Goal: Task Accomplishment & Management: Manage account settings

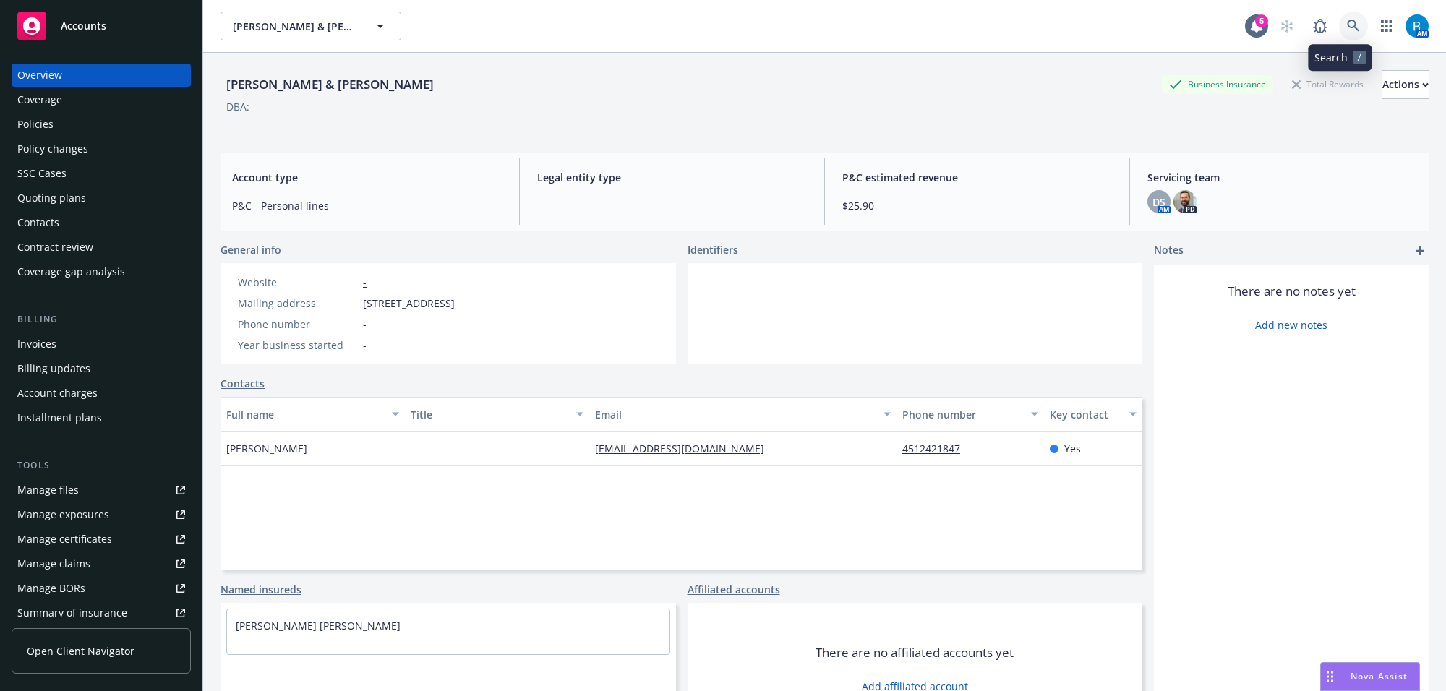
click at [1347, 26] on icon at bounding box center [1353, 26] width 13 height 13
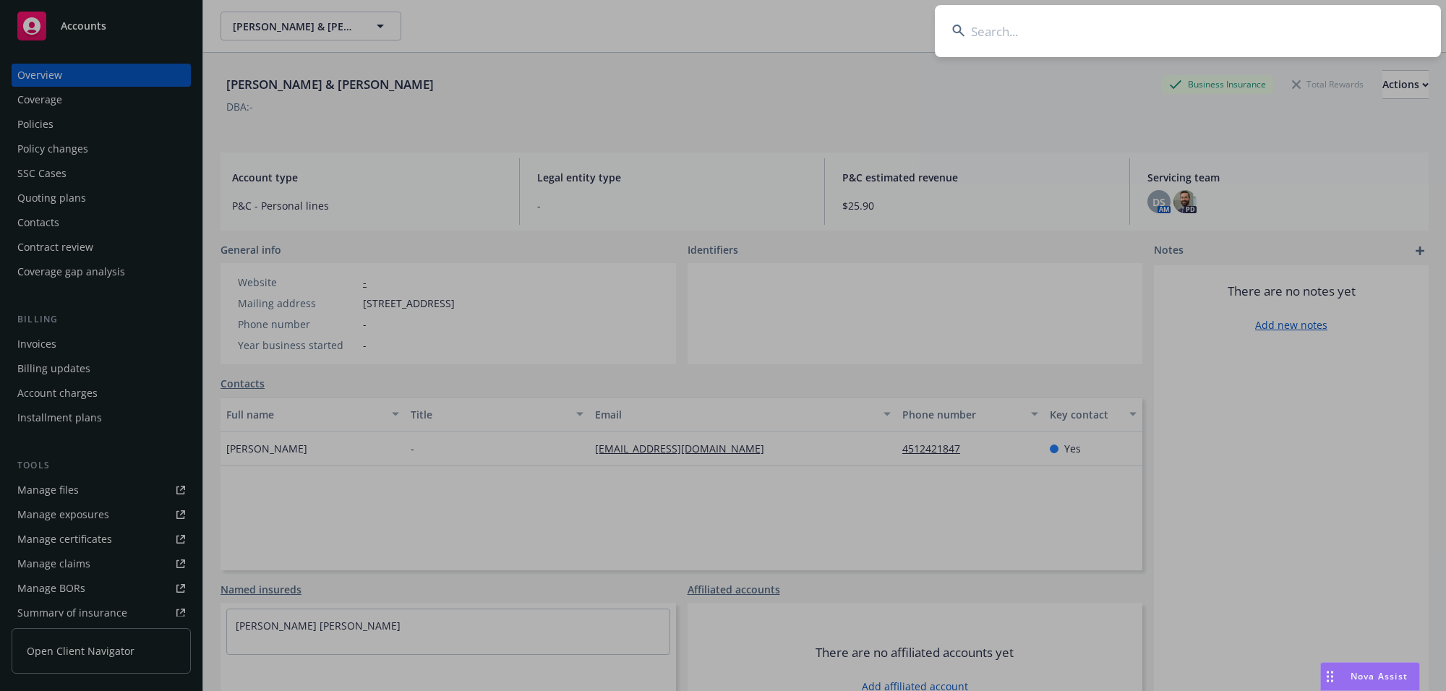
type input "Peter Guyer"
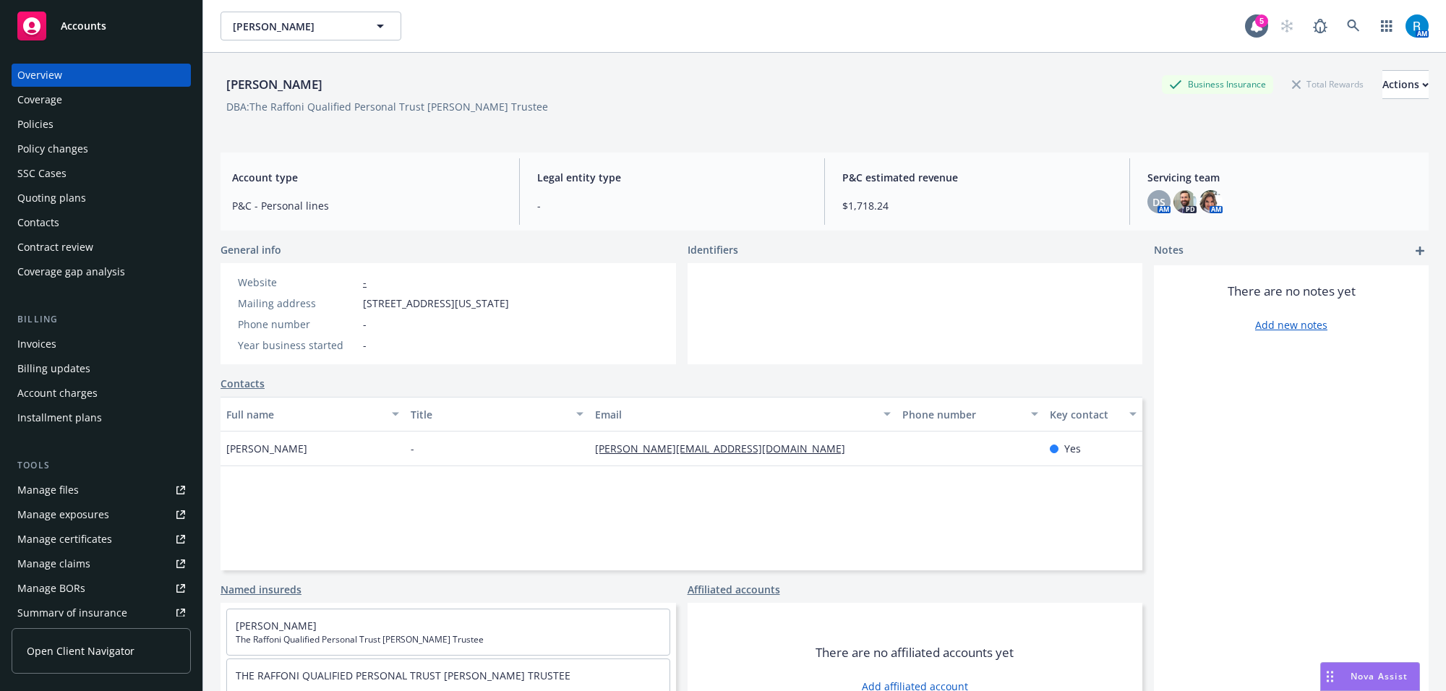
click at [25, 130] on div "Policies" at bounding box center [35, 124] width 36 height 23
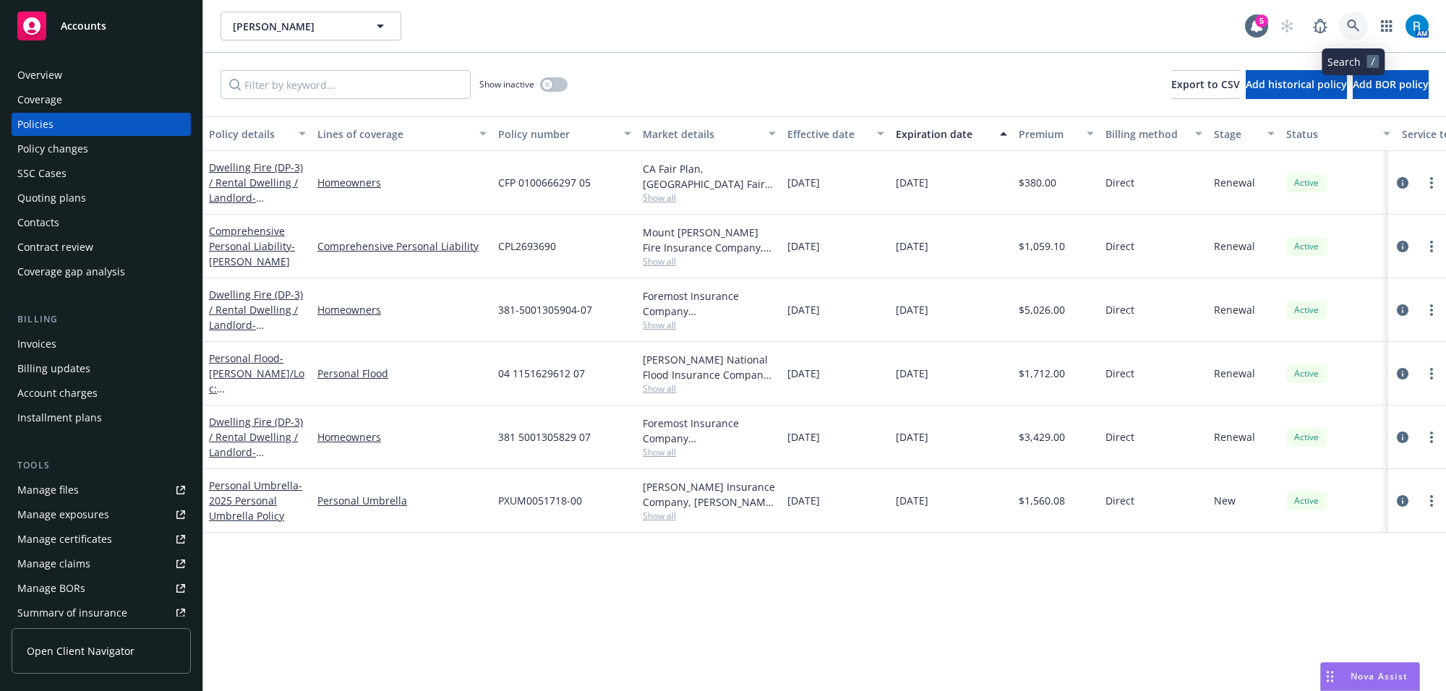
click at [1354, 27] on icon at bounding box center [1353, 26] width 12 height 12
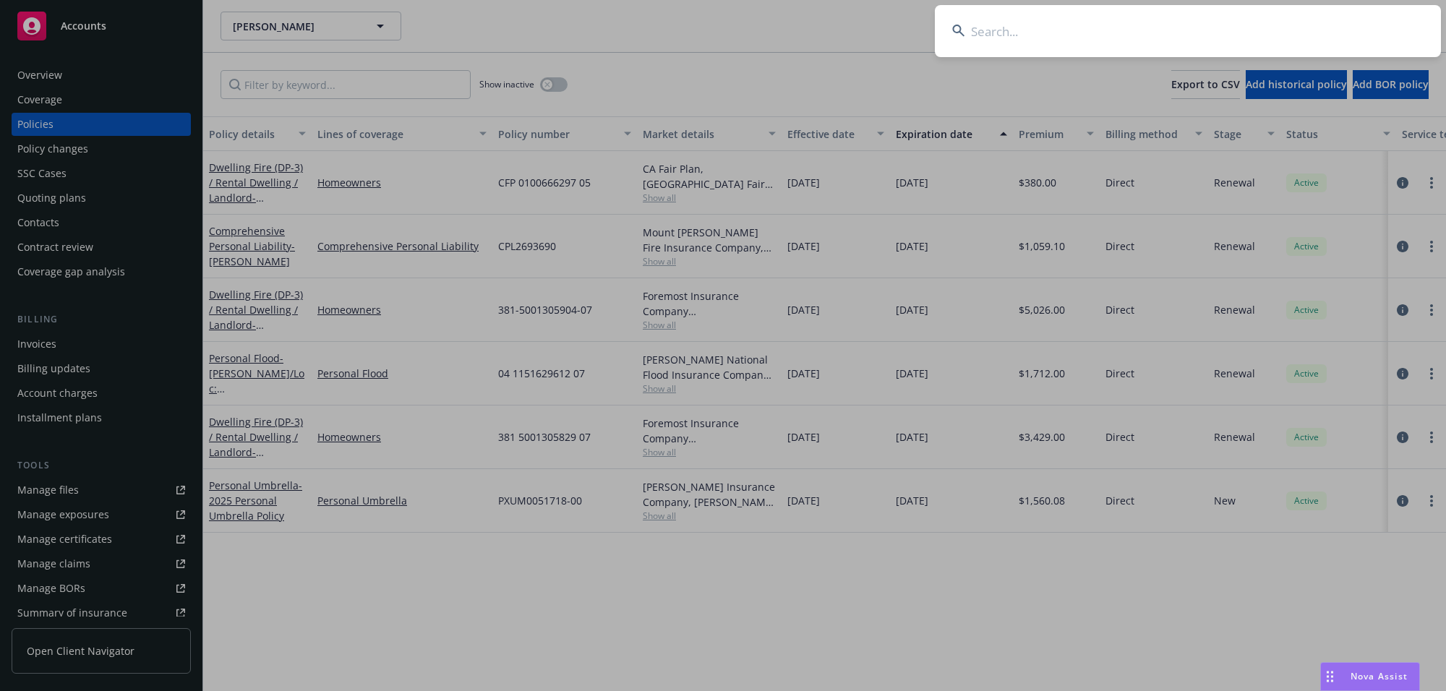
type input "Nixon, Alan D & Linda K"
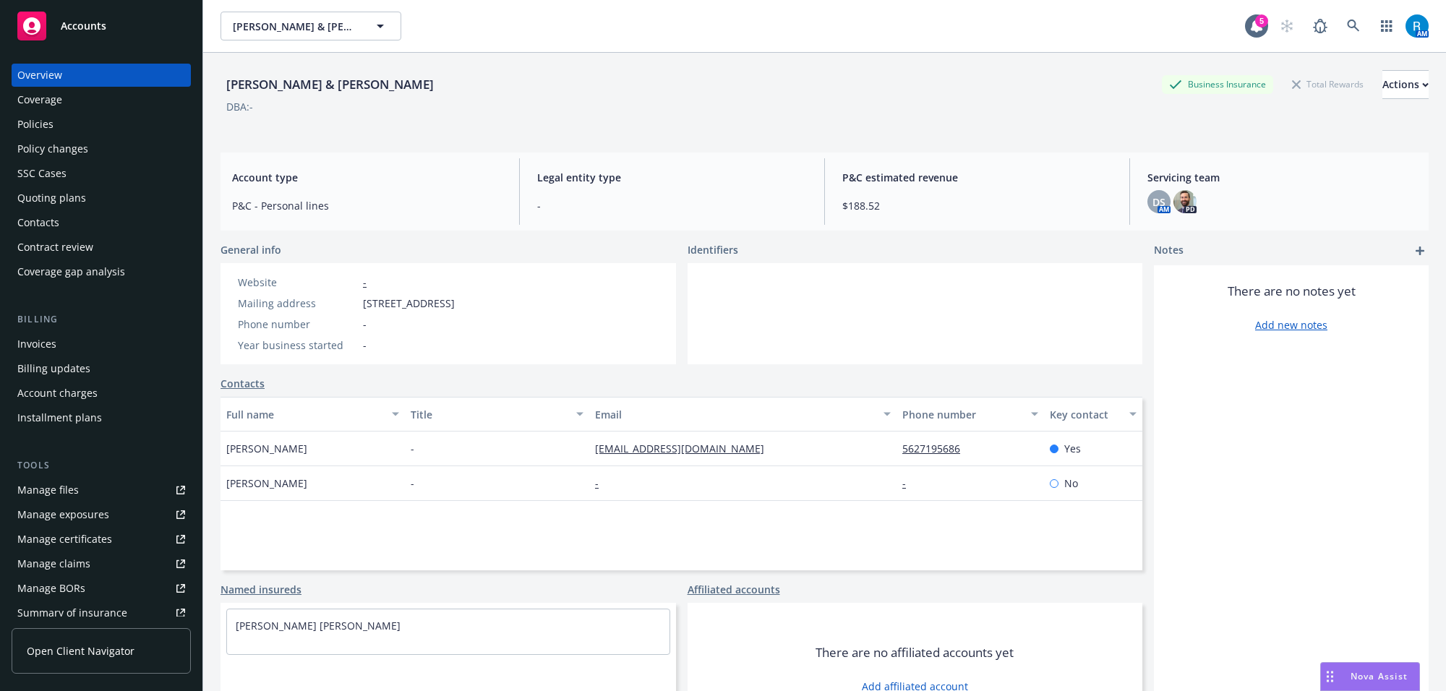
click at [48, 127] on div "Policies" at bounding box center [35, 124] width 36 height 23
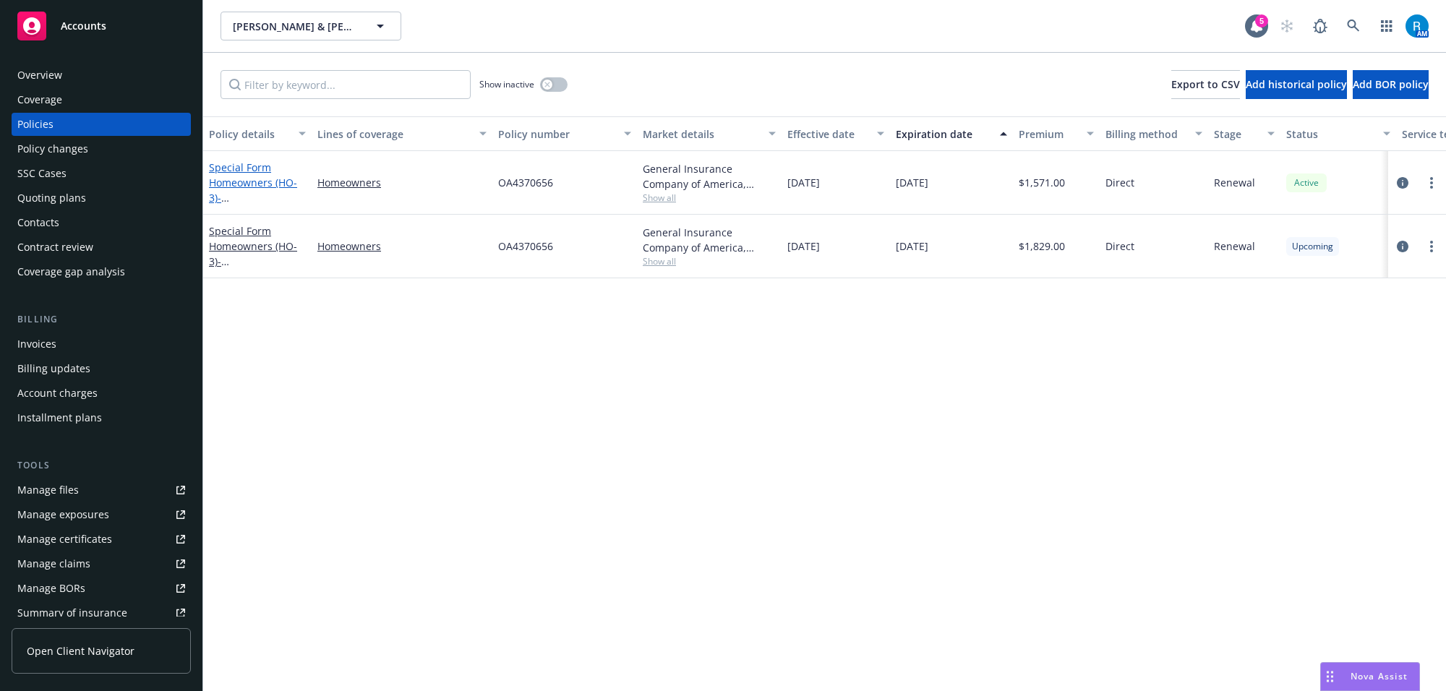
click at [255, 185] on link "Special Form Homeowners (HO-3) - 9910 VAN RUITEN ST BELLFLOWER, CA 90706-2439" at bounding box center [255, 190] width 92 height 59
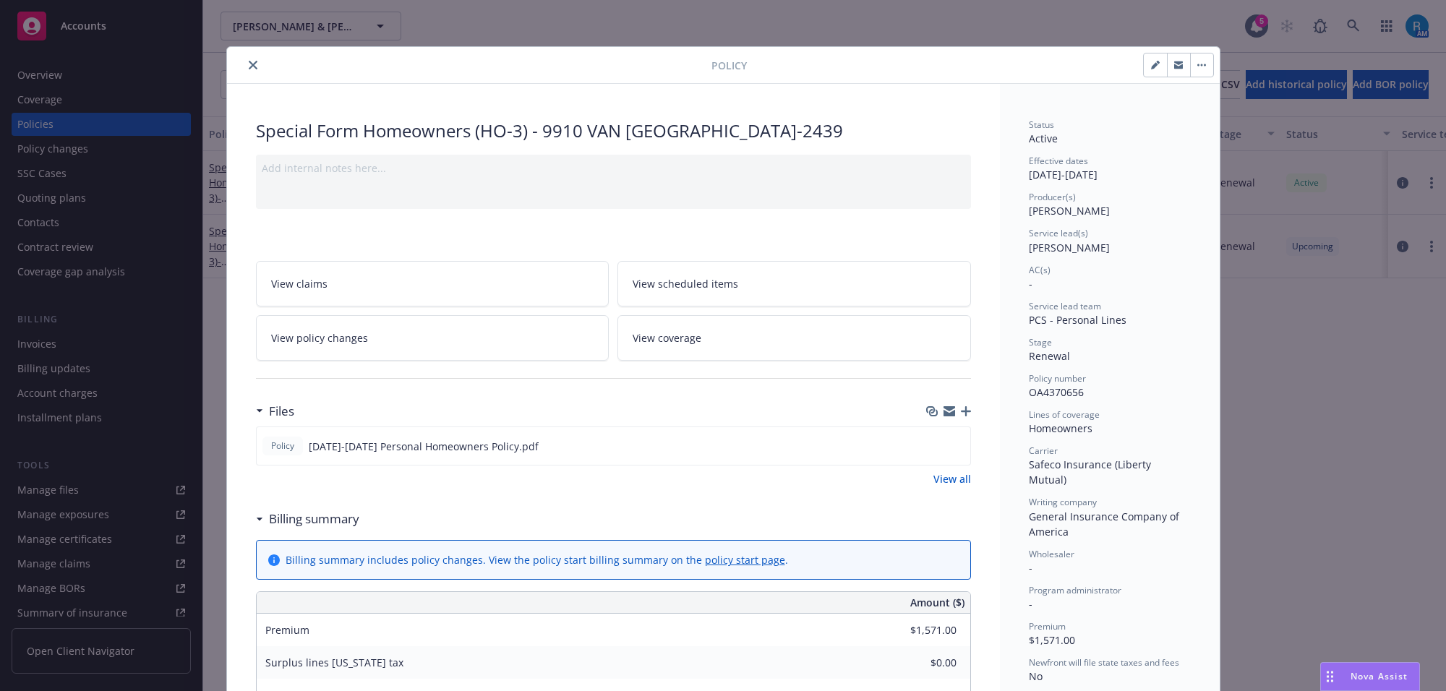
click at [249, 61] on icon "close" at bounding box center [253, 65] width 9 height 9
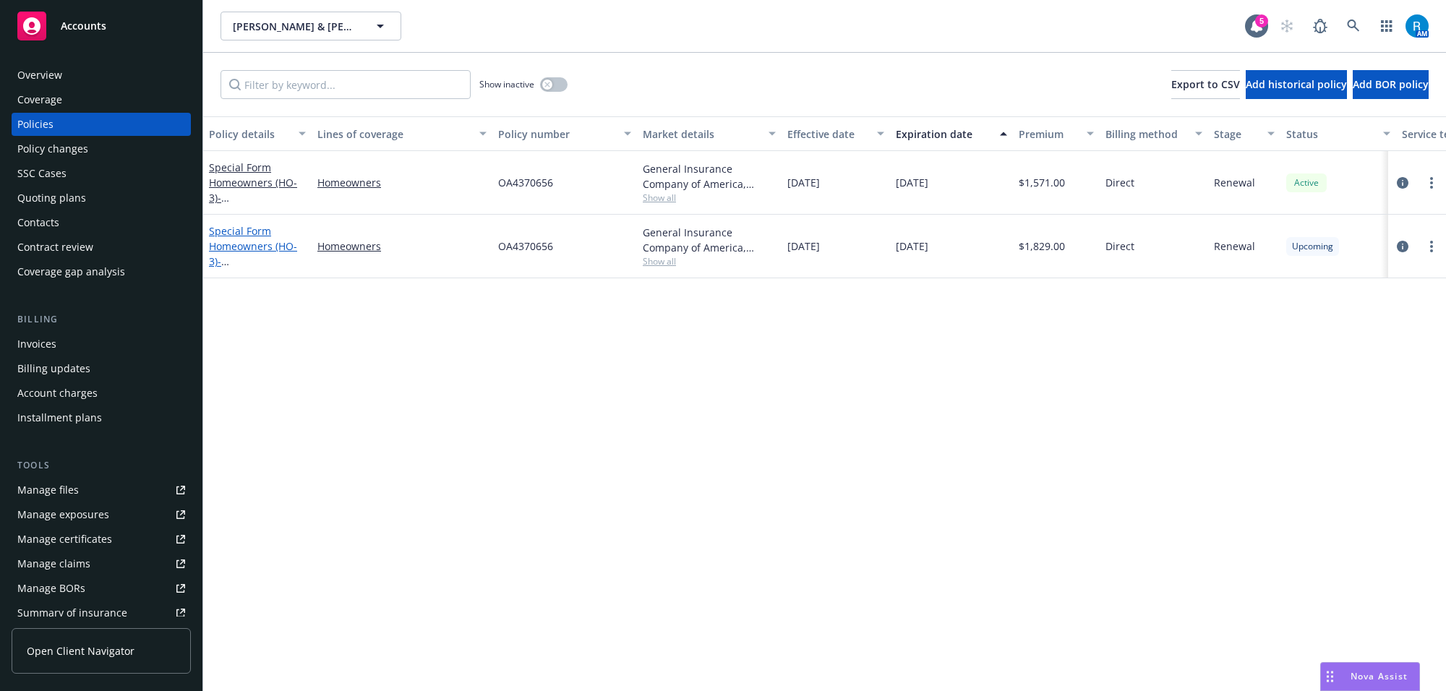
click at [244, 251] on link "Special Form Homeowners (HO-3) - 9910 VAN RUITEN ST BELLFLOWER, CA 90706-2439" at bounding box center [255, 253] width 92 height 59
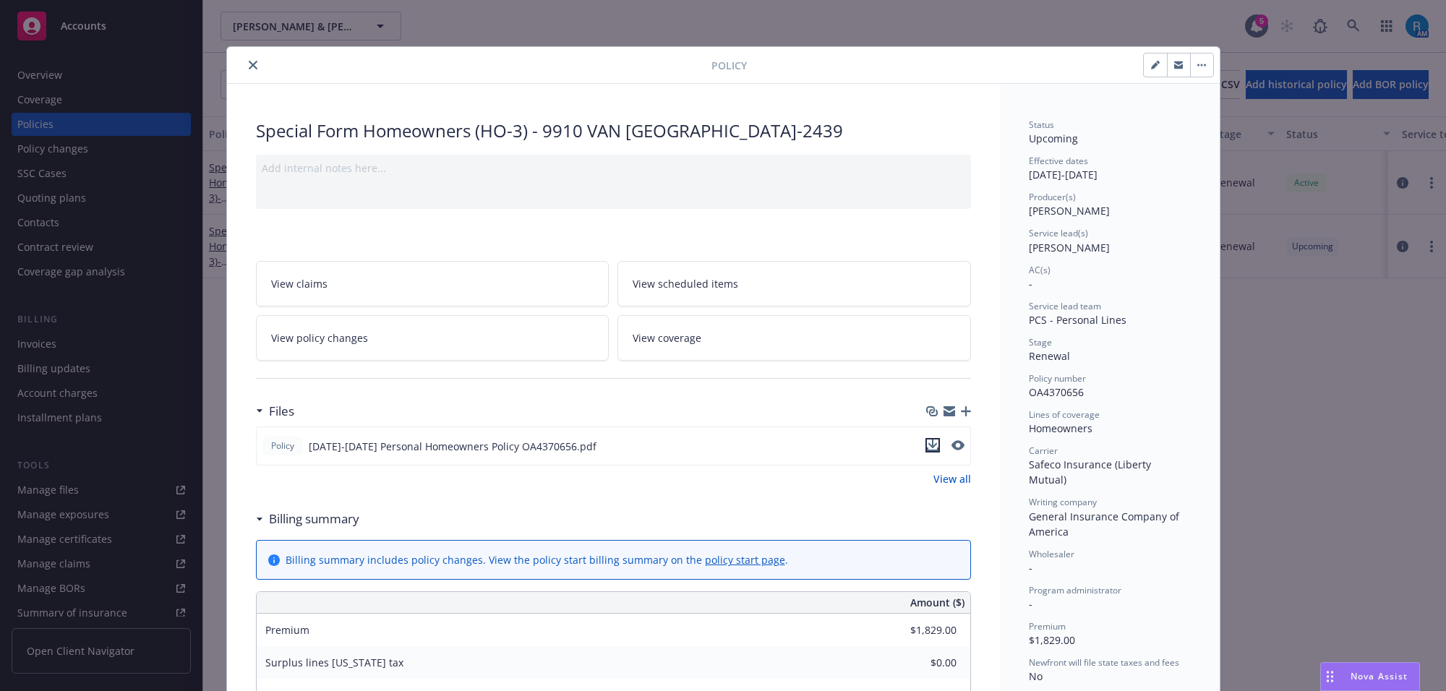
click at [927, 445] on icon "download file" at bounding box center [933, 446] width 12 height 12
drag, startPoint x: 244, startPoint y: 67, endPoint x: 257, endPoint y: 72, distance: 13.6
click at [249, 67] on icon "close" at bounding box center [253, 65] width 9 height 9
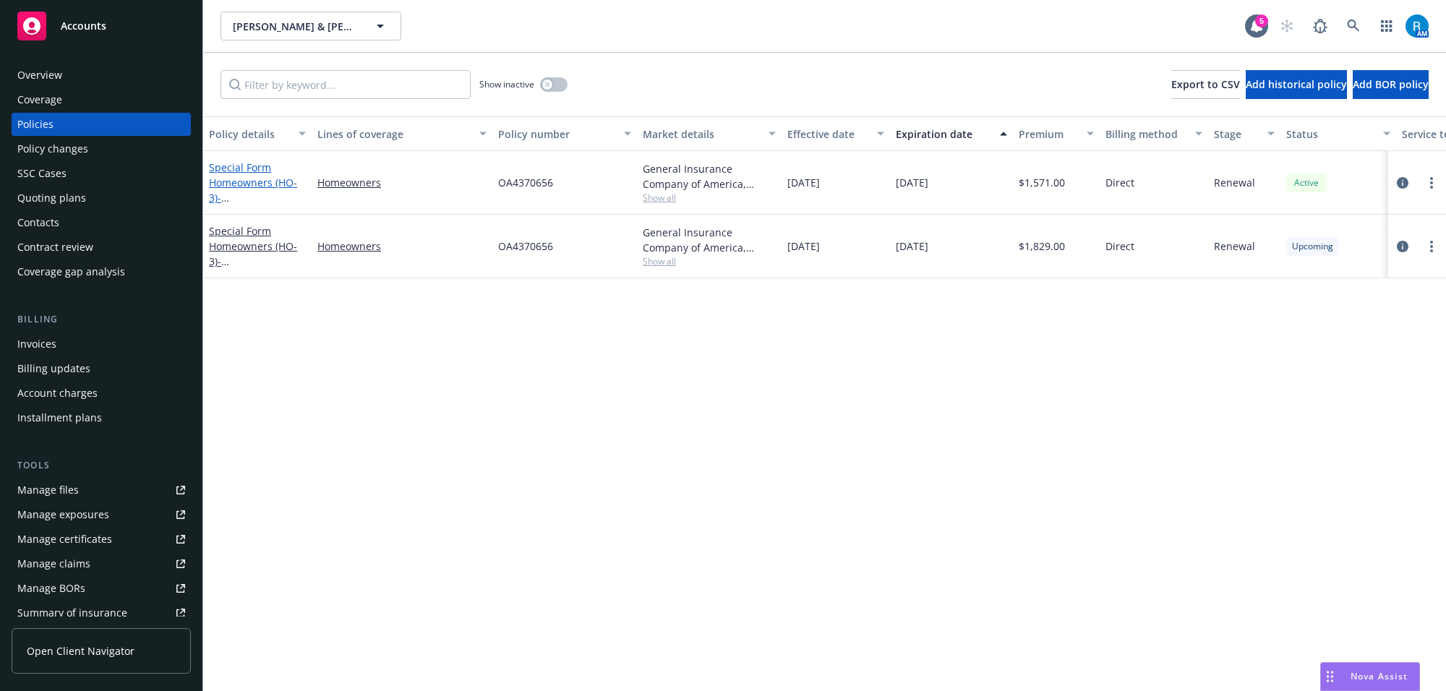
click at [259, 181] on link "Special Form Homeowners (HO-3) - 9910 VAN RUITEN ST BELLFLOWER, CA 90706-2439" at bounding box center [255, 190] width 92 height 59
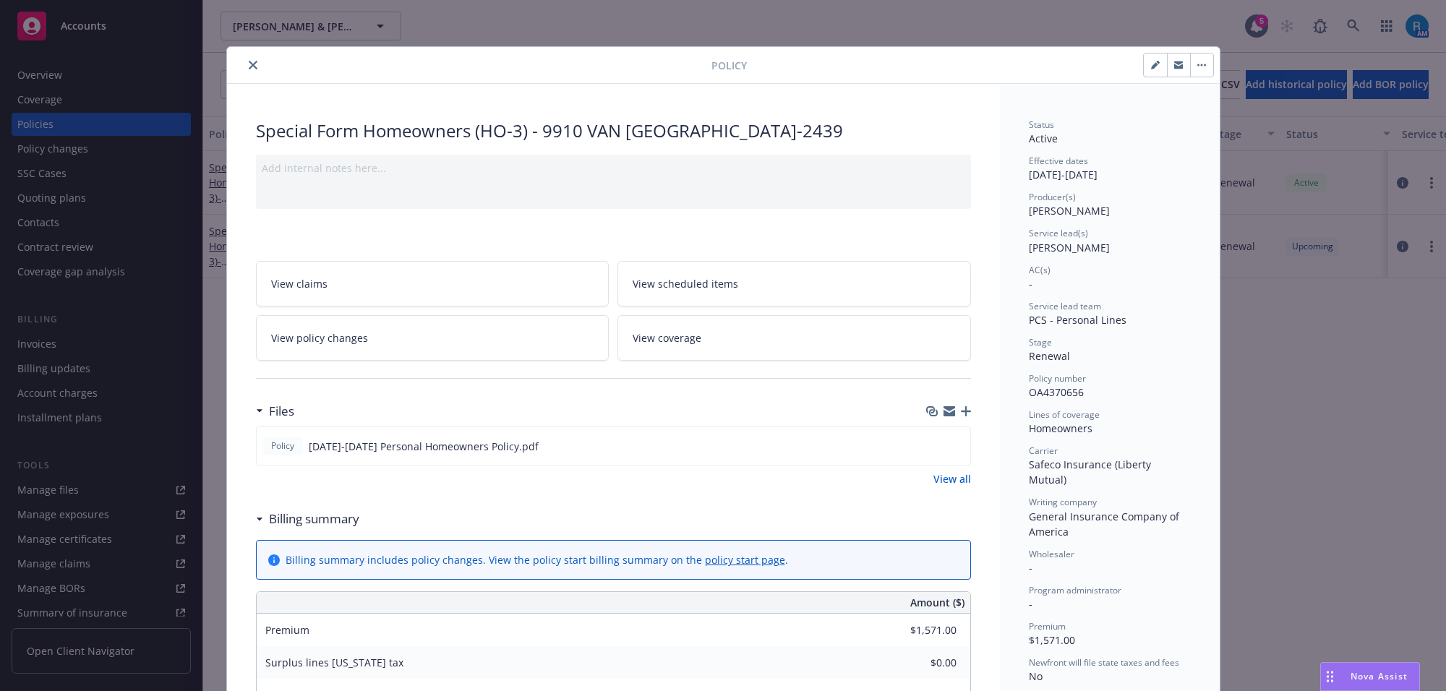
scroll to position [43, 0]
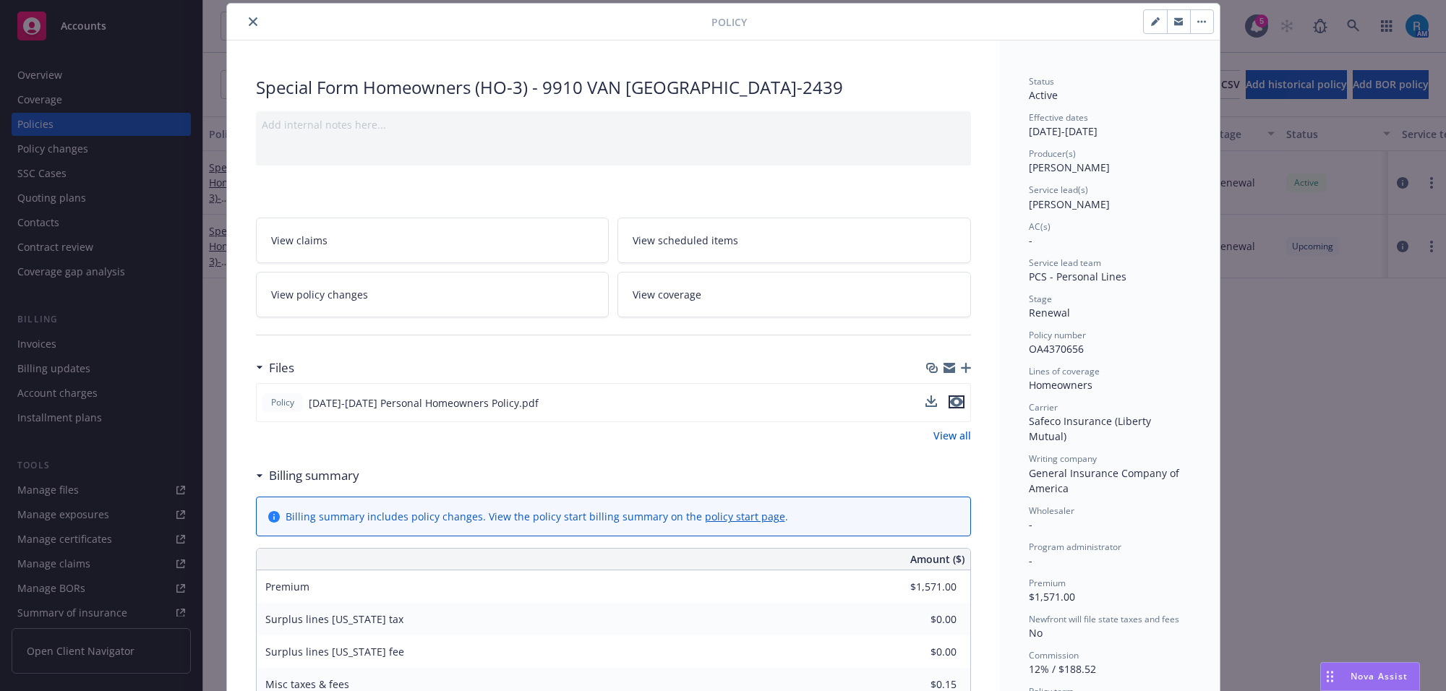
click at [952, 397] on icon "preview file" at bounding box center [956, 402] width 13 height 10
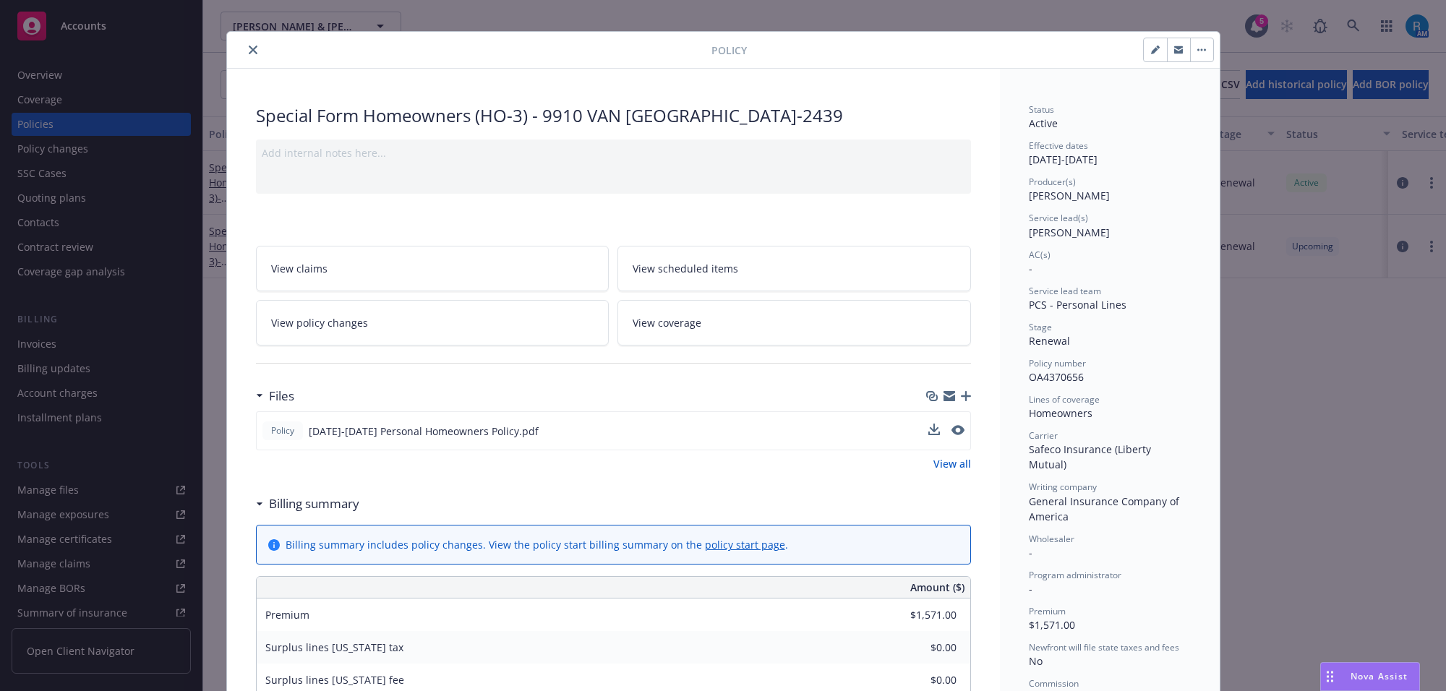
scroll to position [0, 0]
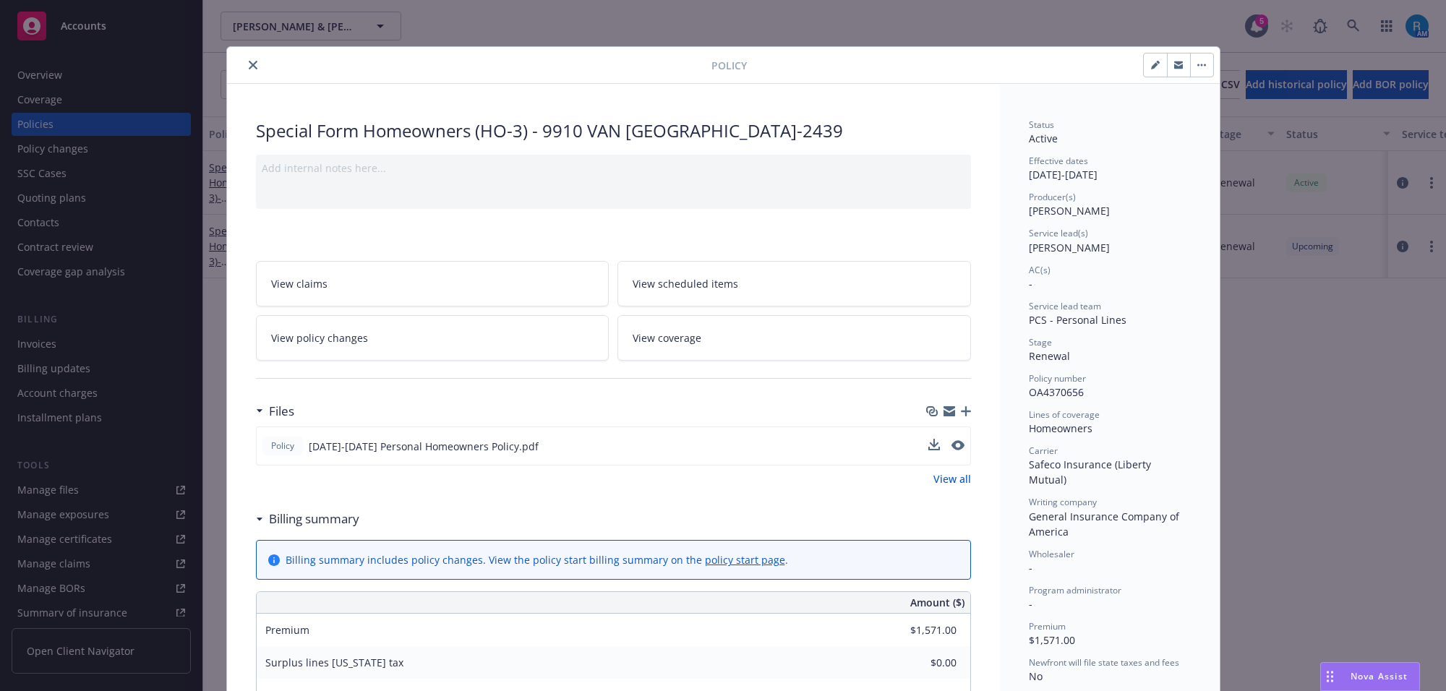
click at [244, 60] on button "close" at bounding box center [252, 64] width 17 height 17
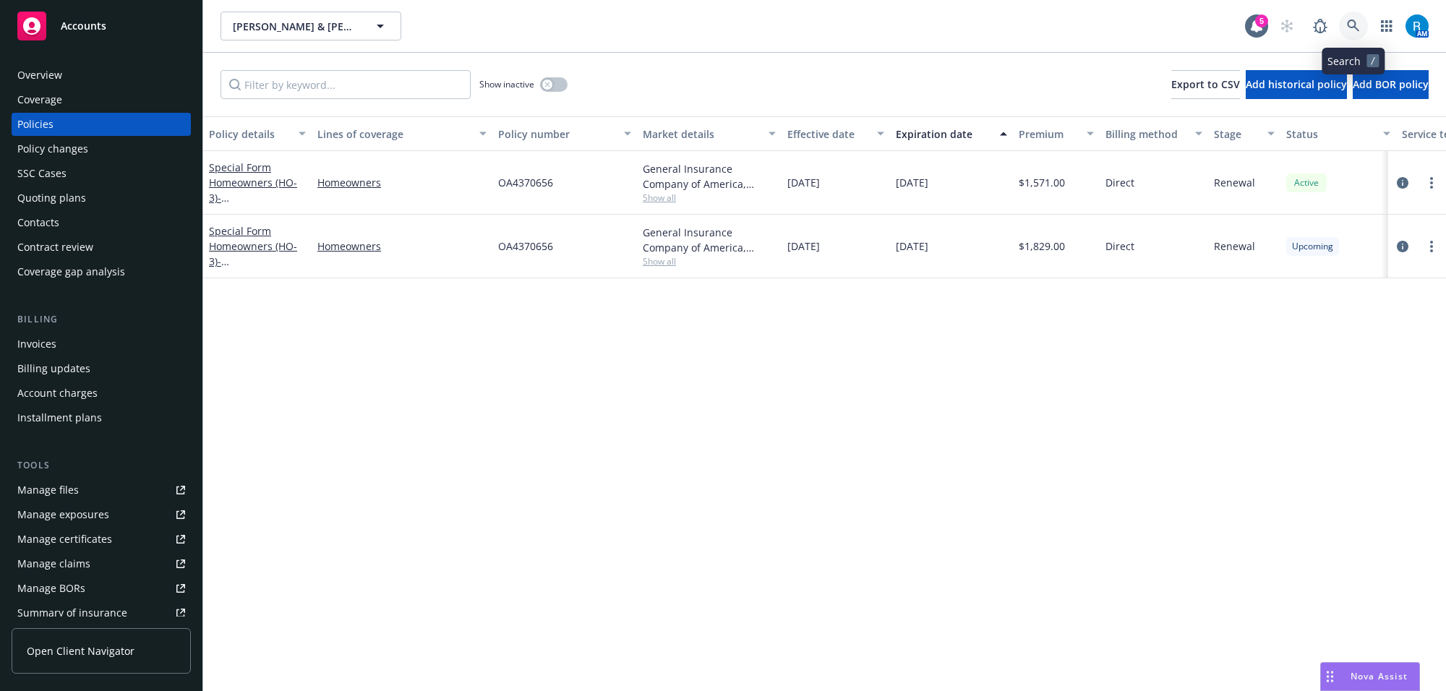
click at [1356, 24] on icon at bounding box center [1353, 26] width 13 height 13
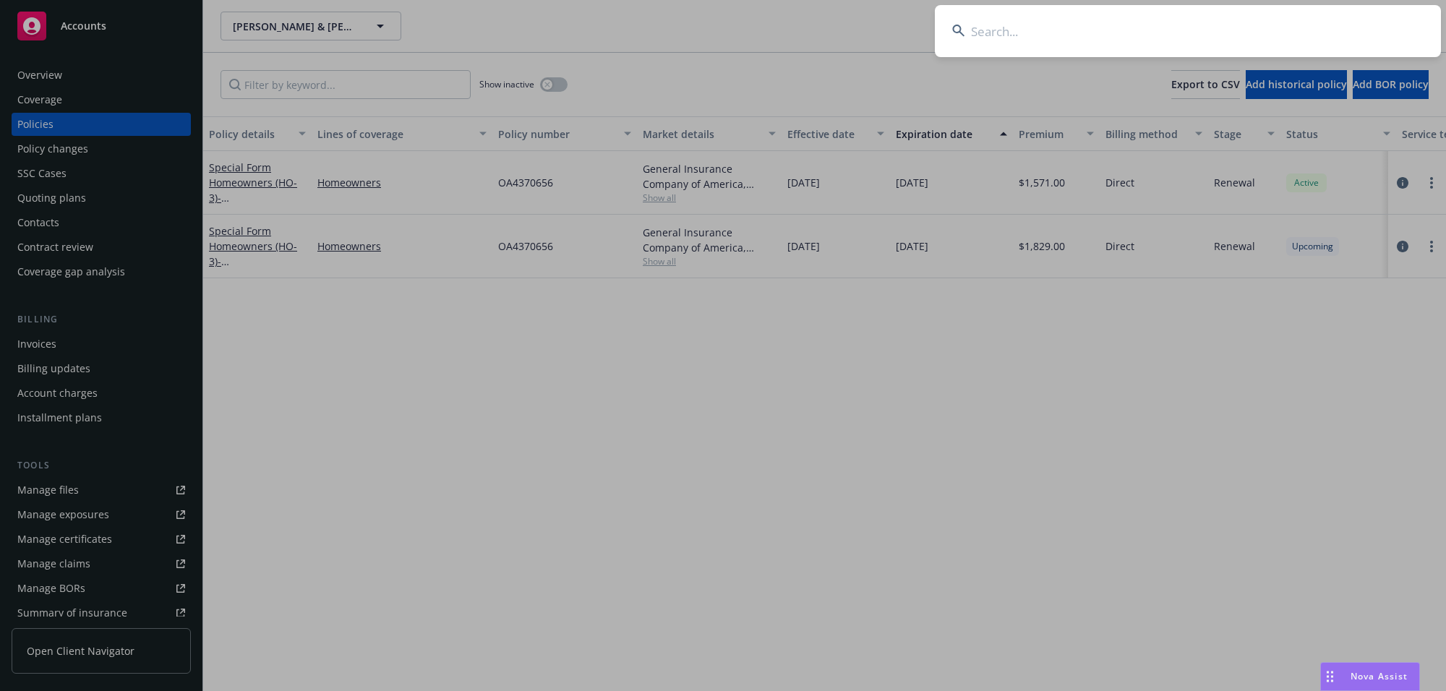
type input "Rueweler, Jack R & Linda S"
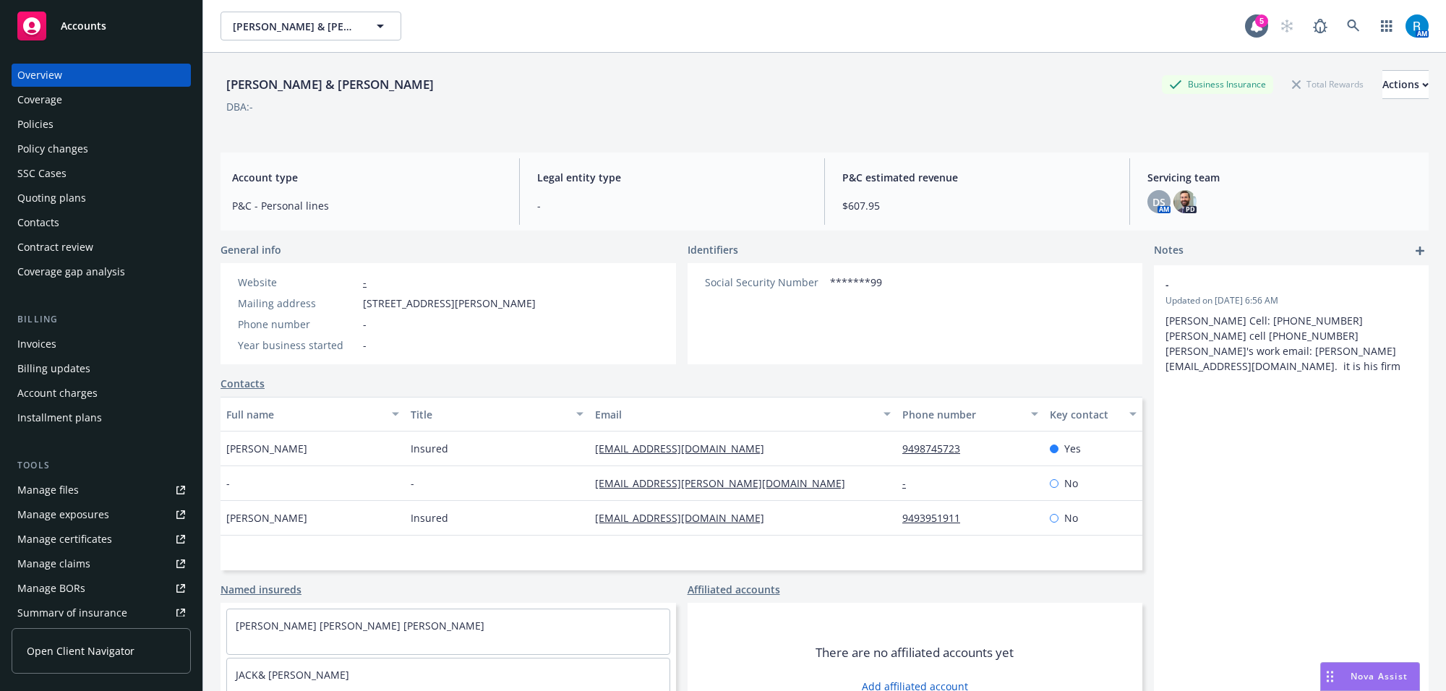
click at [63, 130] on div "Policies" at bounding box center [101, 124] width 168 height 23
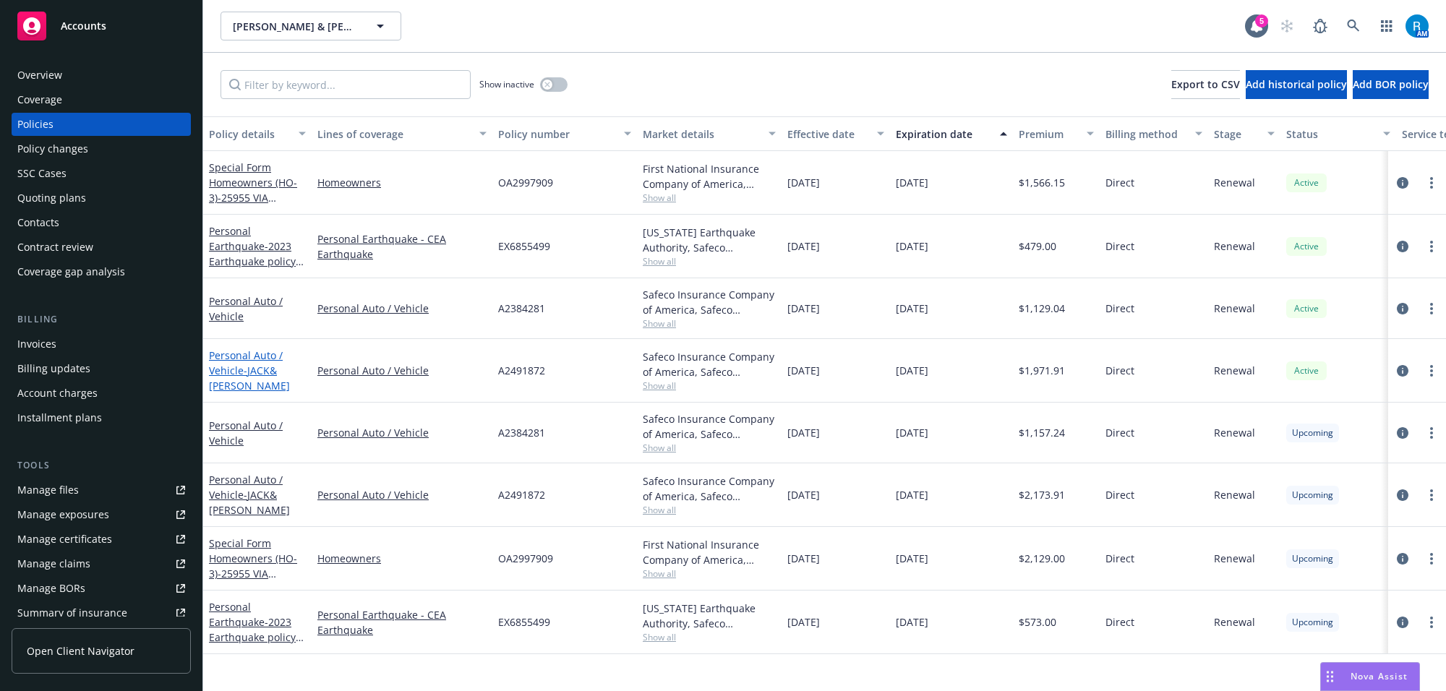
click at [237, 365] on link "Personal Auto / Vehicle - JACK& LINDA RUEWELER" at bounding box center [249, 371] width 81 height 44
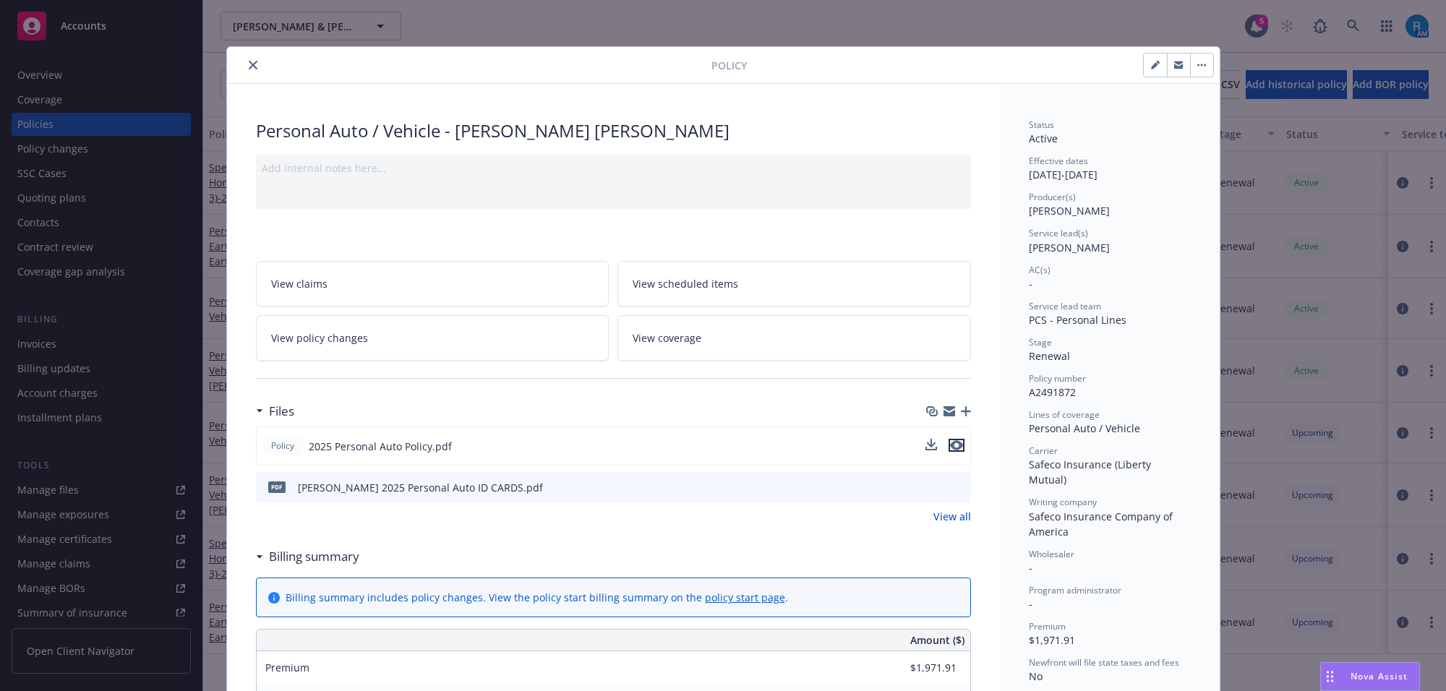
click at [950, 447] on icon "preview file" at bounding box center [956, 445] width 13 height 10
click at [244, 59] on button "close" at bounding box center [252, 64] width 17 height 17
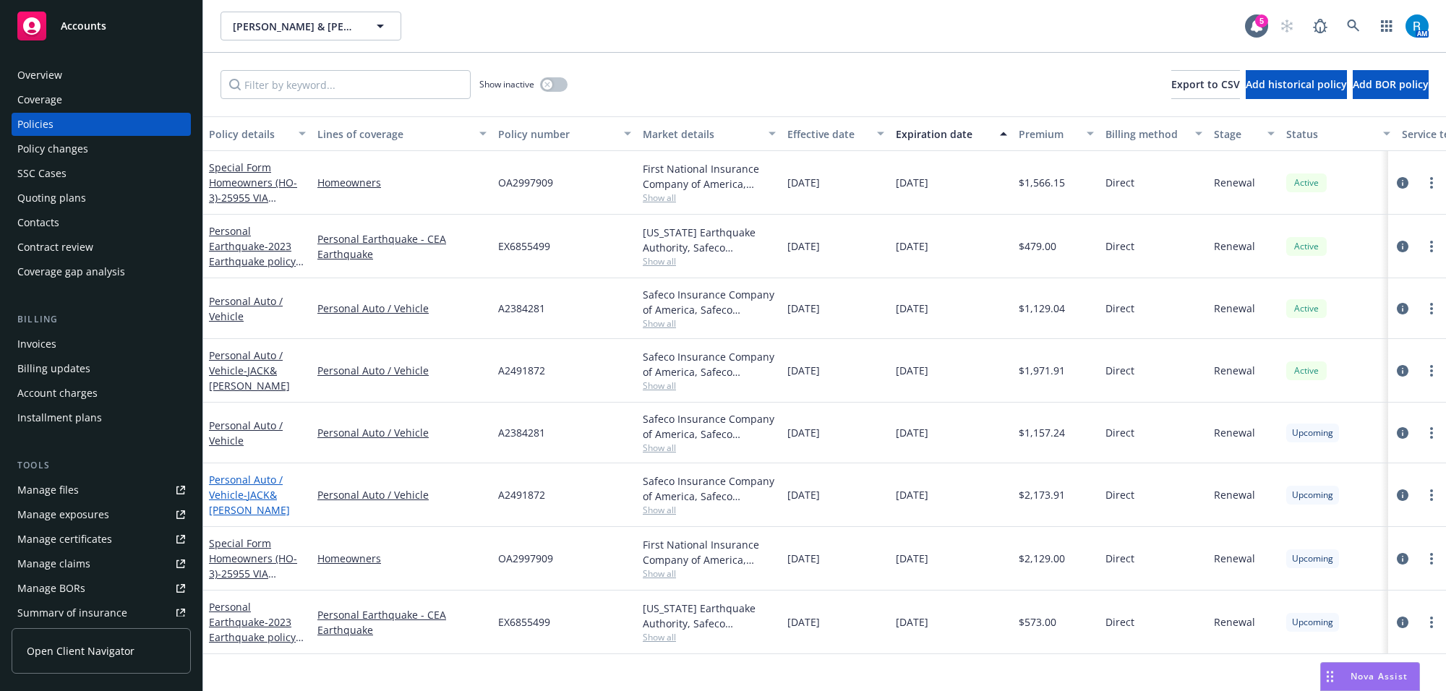
click at [232, 497] on link "Personal Auto / Vehicle - JACK& LINDA RUEWELER" at bounding box center [249, 495] width 81 height 44
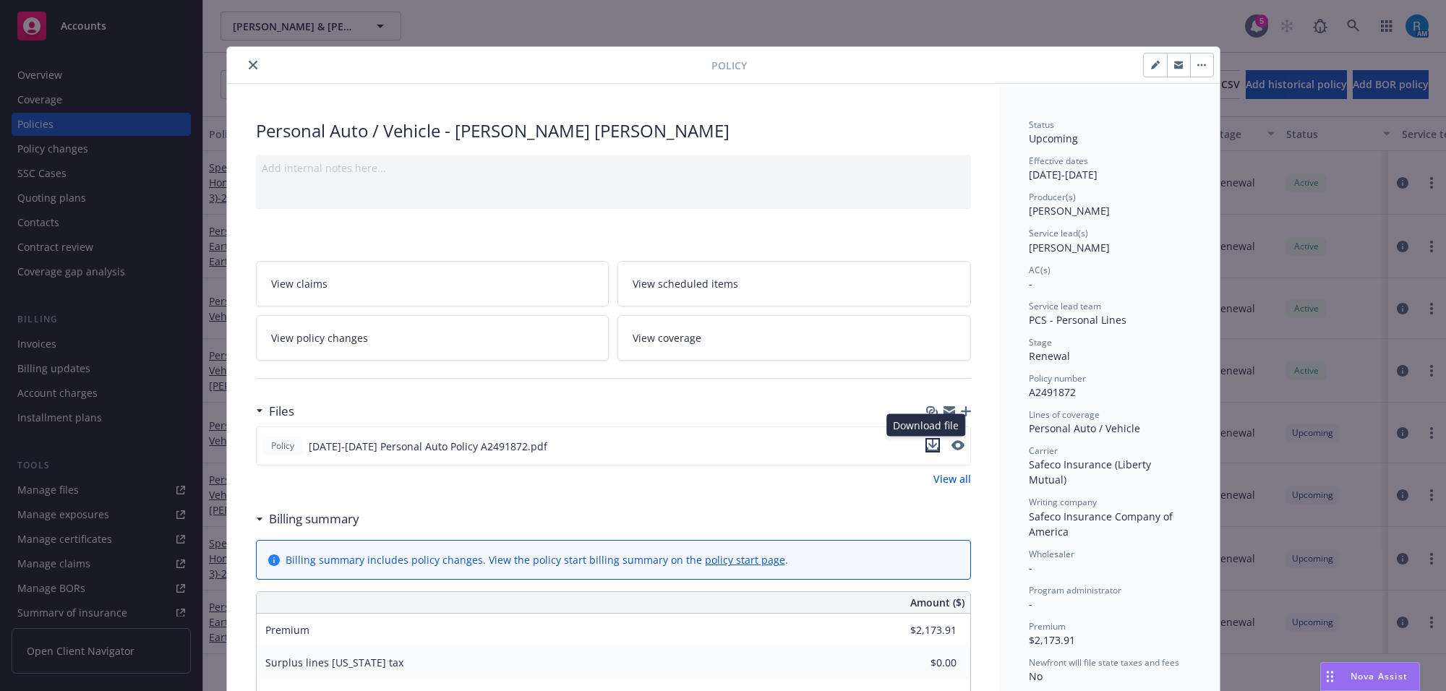
click at [928, 445] on icon "download file" at bounding box center [932, 444] width 9 height 9
click at [249, 66] on icon "close" at bounding box center [253, 65] width 9 height 9
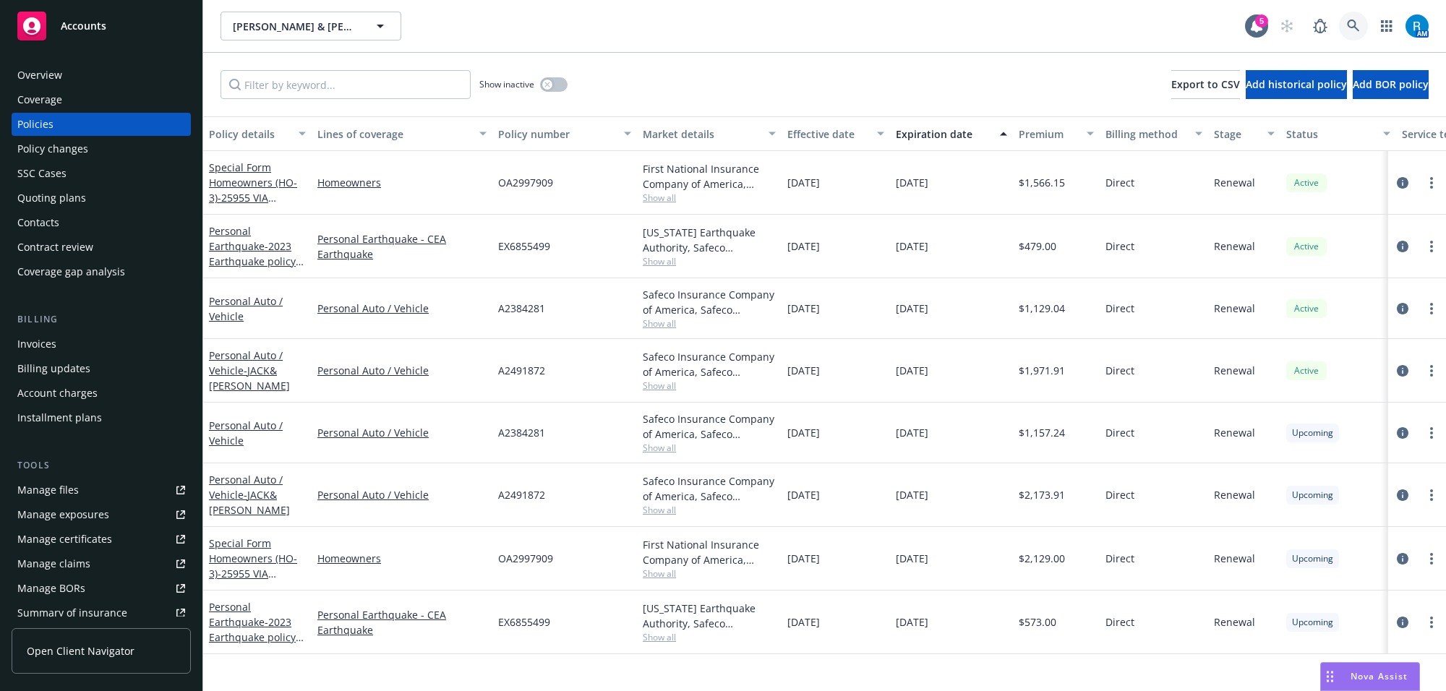
click at [1364, 18] on link at bounding box center [1353, 26] width 29 height 29
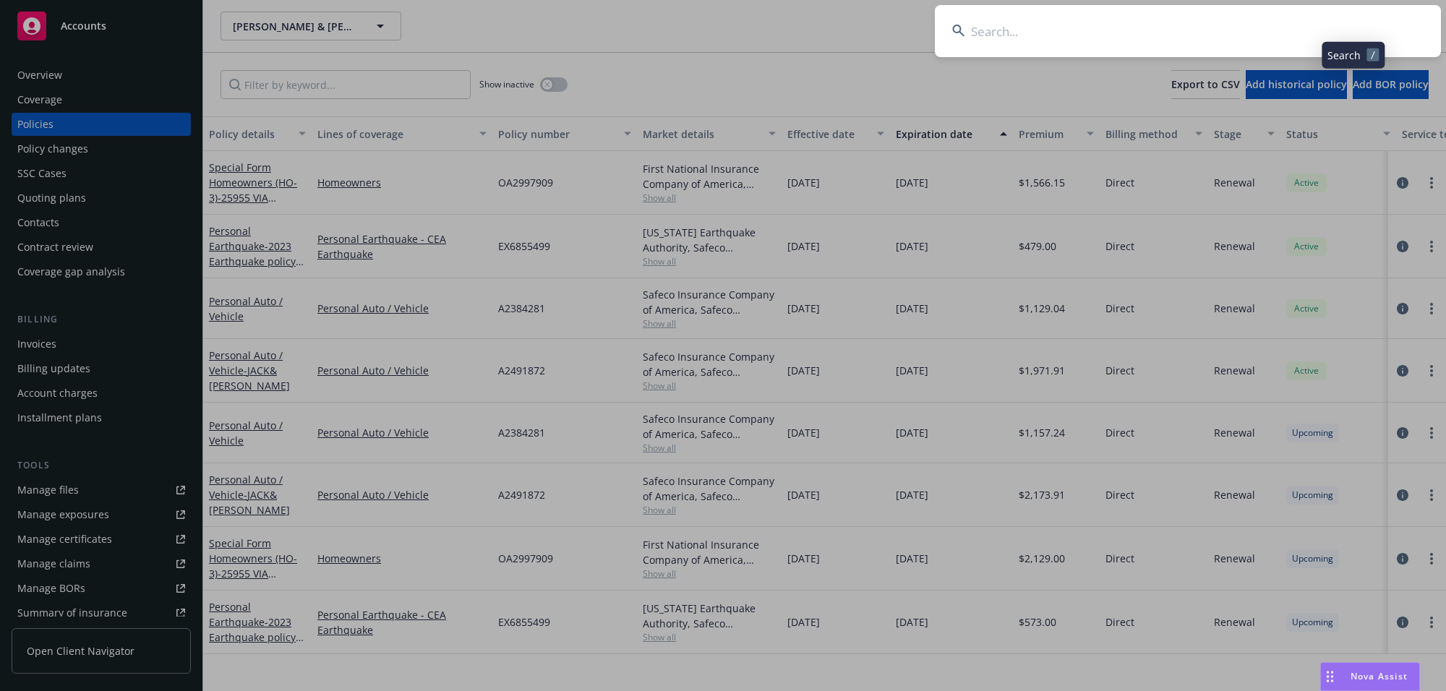
type input "Margo Zinelis"
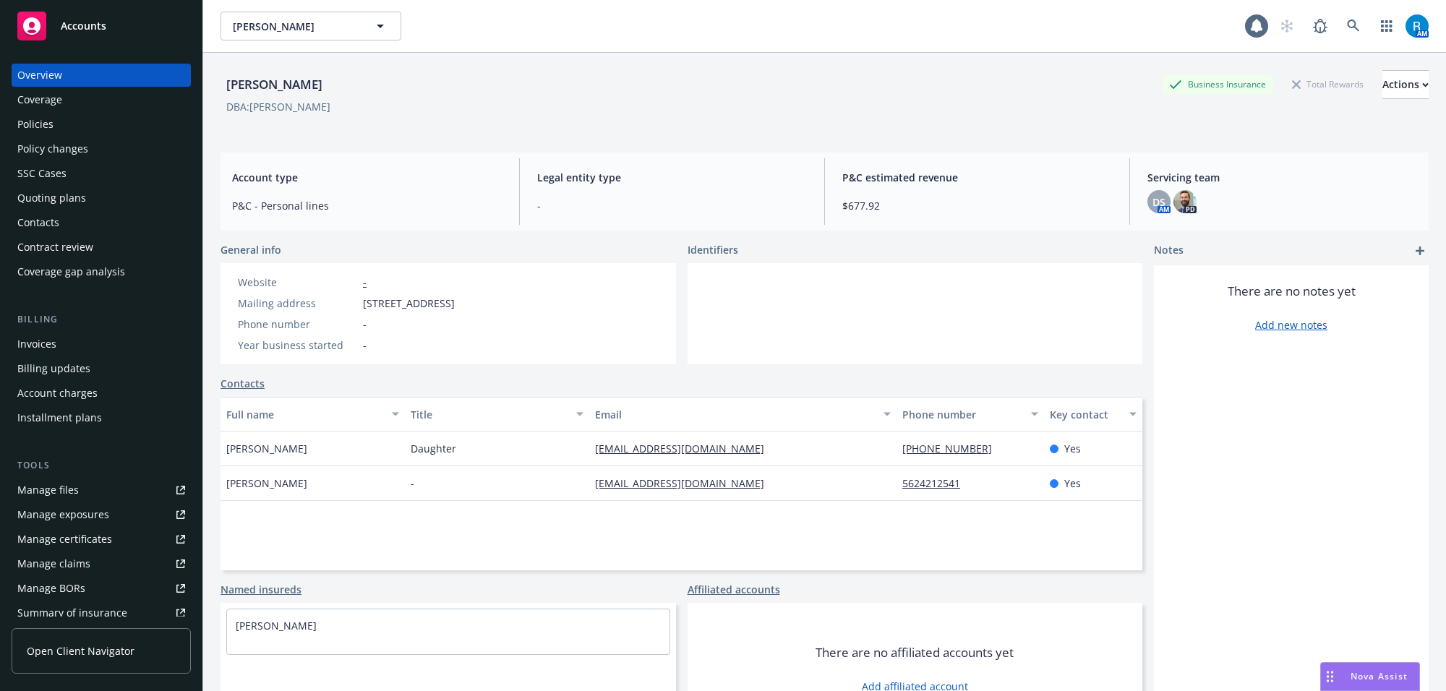
click at [44, 118] on div "Policies" at bounding box center [35, 124] width 36 height 23
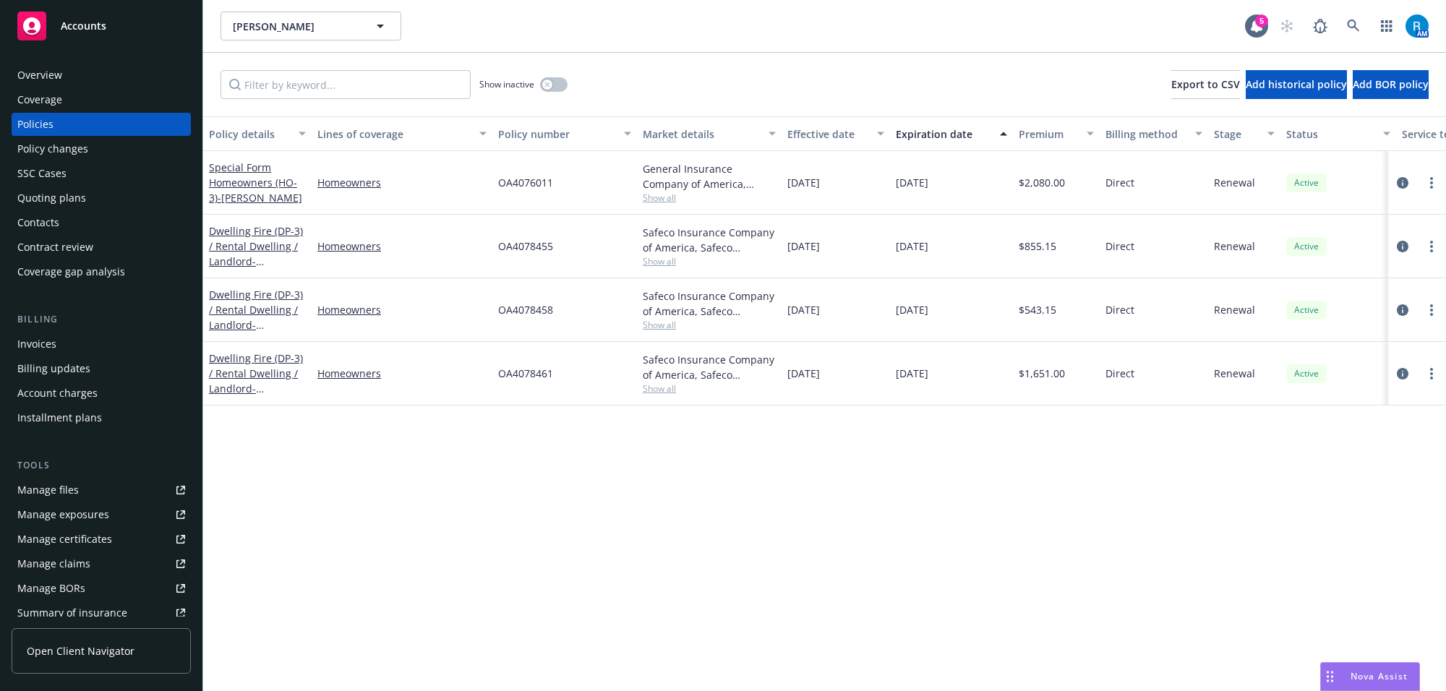
click at [526, 181] on span "OA4076011" at bounding box center [525, 182] width 55 height 15
copy span "OA4076011"
click at [1354, 20] on icon at bounding box center [1353, 26] width 12 height 12
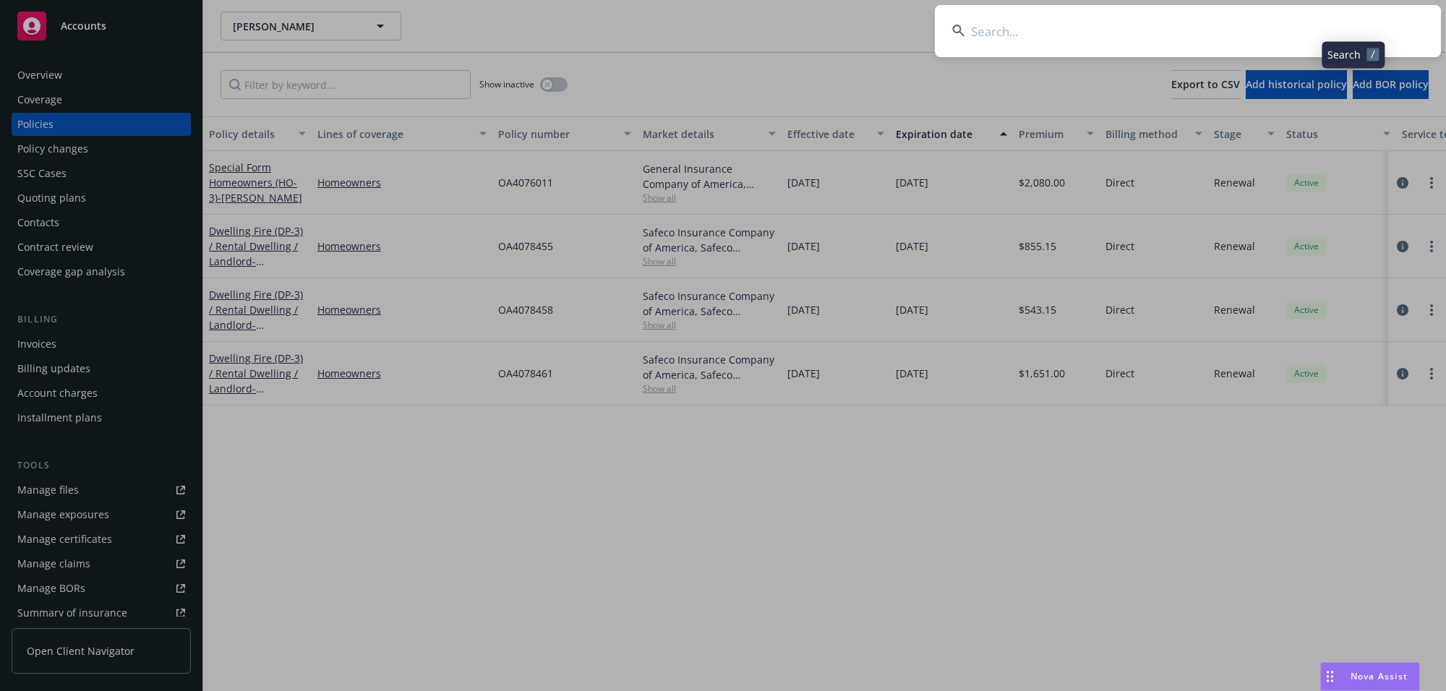
type input "Summer [PERSON_NAME] & [PERSON_NAME] [PERSON_NAME] III"
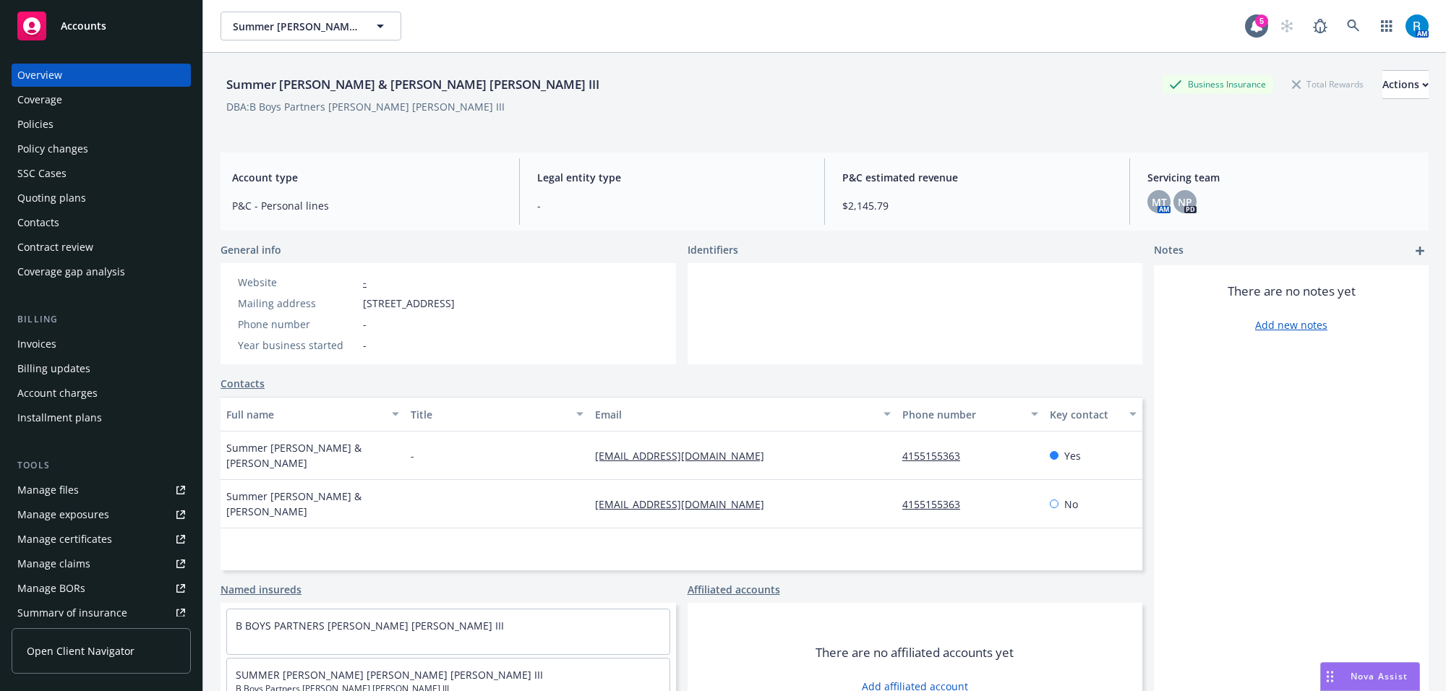
click at [25, 124] on div "Policies" at bounding box center [35, 124] width 36 height 23
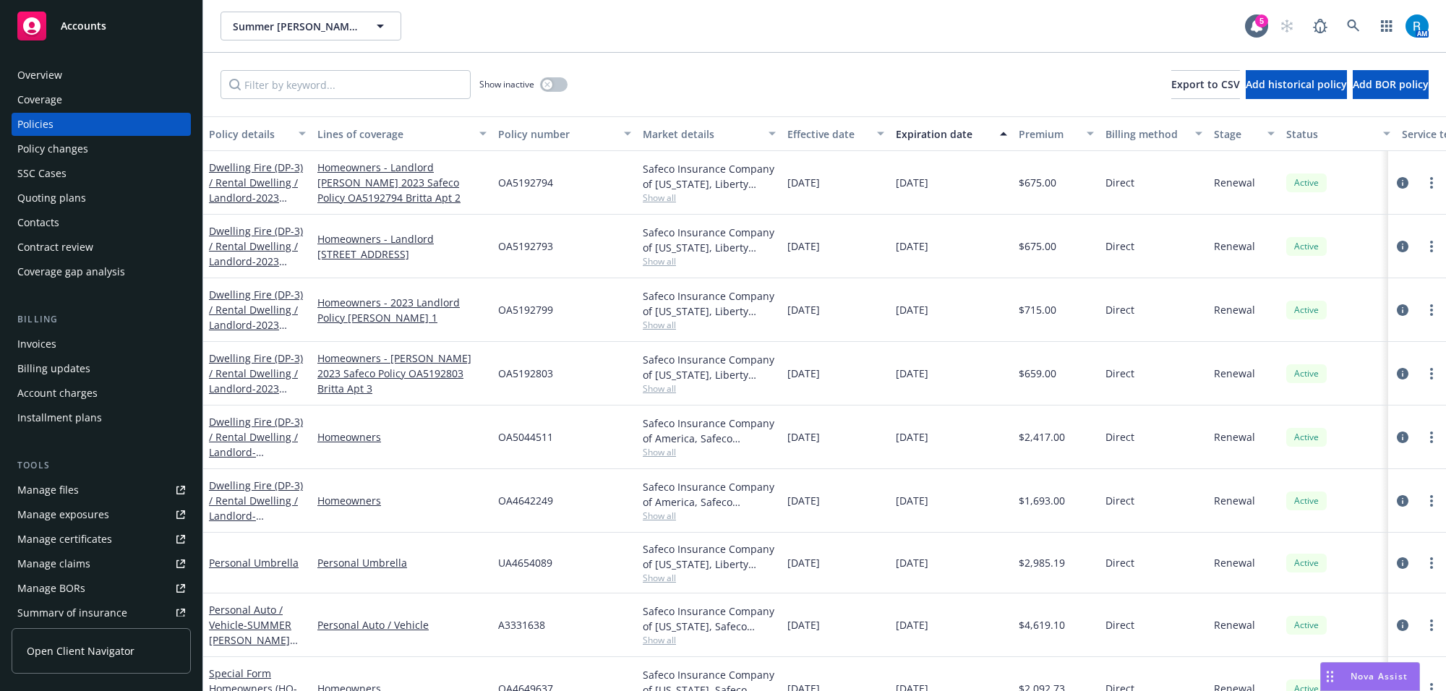
click at [521, 370] on span "OA5192803" at bounding box center [525, 373] width 55 height 15
copy span "OA5192803"
click at [514, 184] on span "OA5192794" at bounding box center [525, 182] width 55 height 15
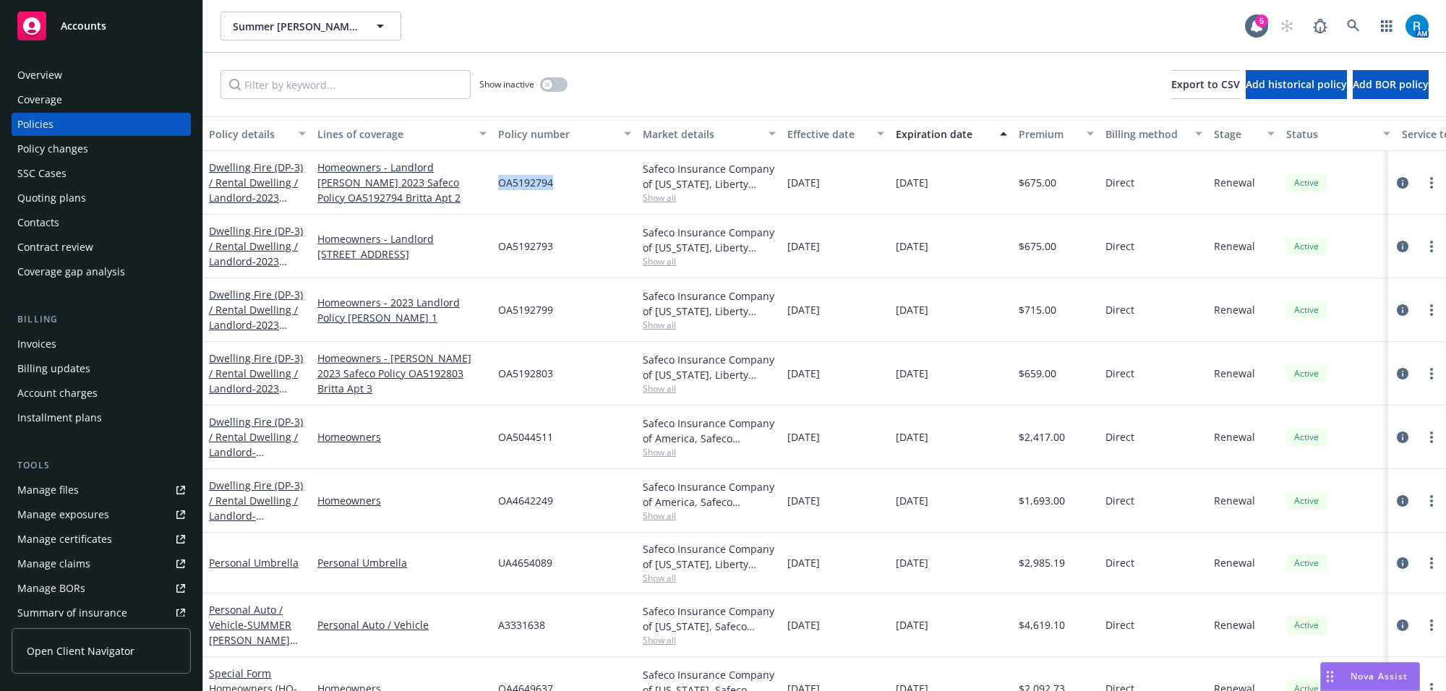
copy span "OA5192794"
click at [531, 247] on span "OA5192793" at bounding box center [525, 246] width 55 height 15
copy span "OA5192793"
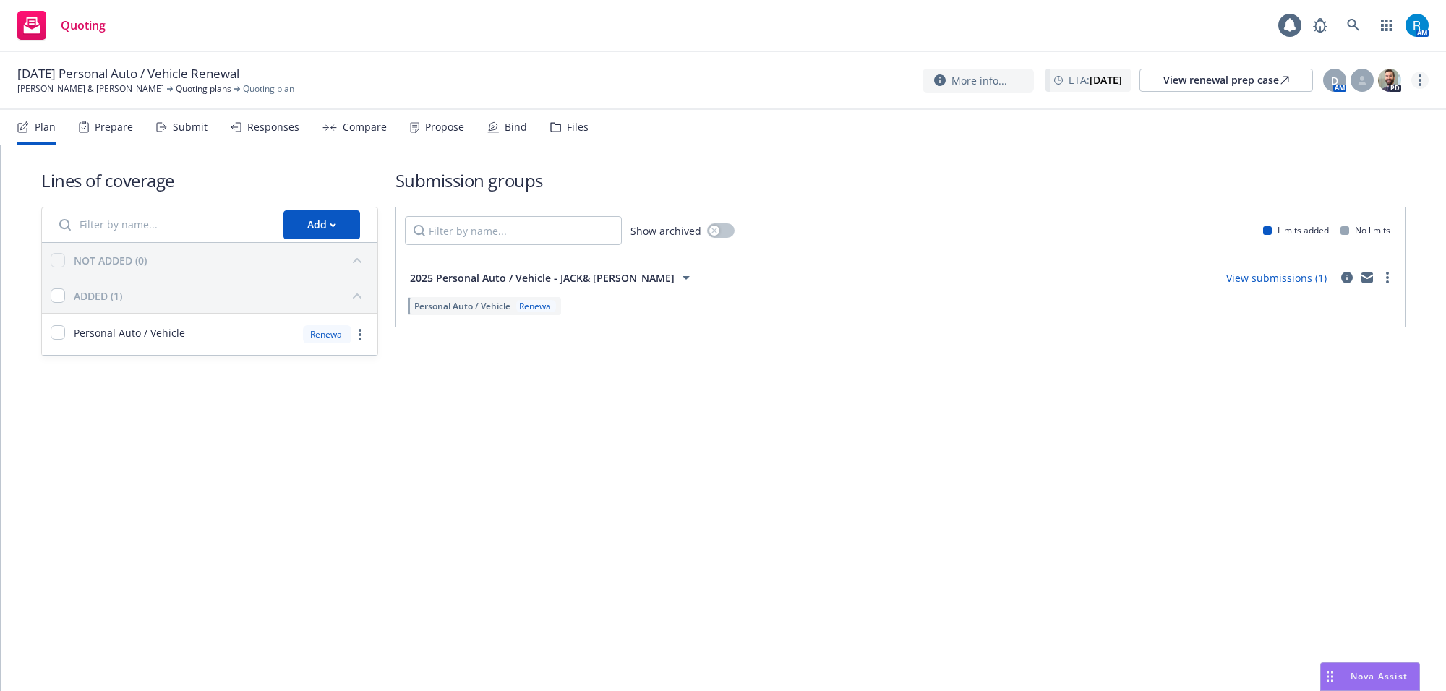
click at [1419, 78] on icon "more" at bounding box center [1420, 80] width 3 height 12
click at [1311, 192] on link "Archive quoting plan" at bounding box center [1347, 196] width 161 height 29
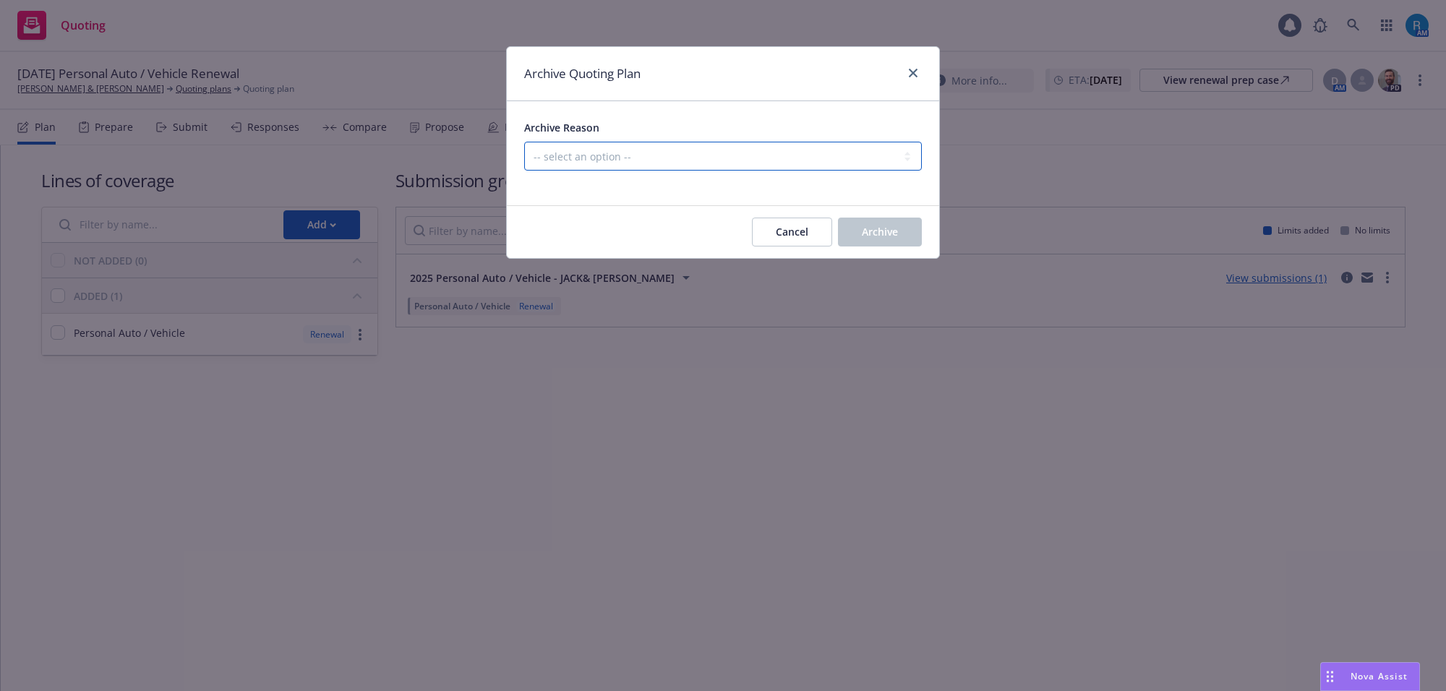
click at [696, 158] on select "-- select an option -- All policies in this renewal plan are auto-renewed Creat…" at bounding box center [723, 156] width 398 height 29
select select "ARCHIVED_RENEWAL_POLICY_AUTO_RENEWED"
click at [524, 142] on select "-- select an option -- All policies in this renewal plan are auto-renewed Creat…" at bounding box center [723, 156] width 398 height 29
click at [868, 239] on span "Archive" at bounding box center [880, 232] width 36 height 14
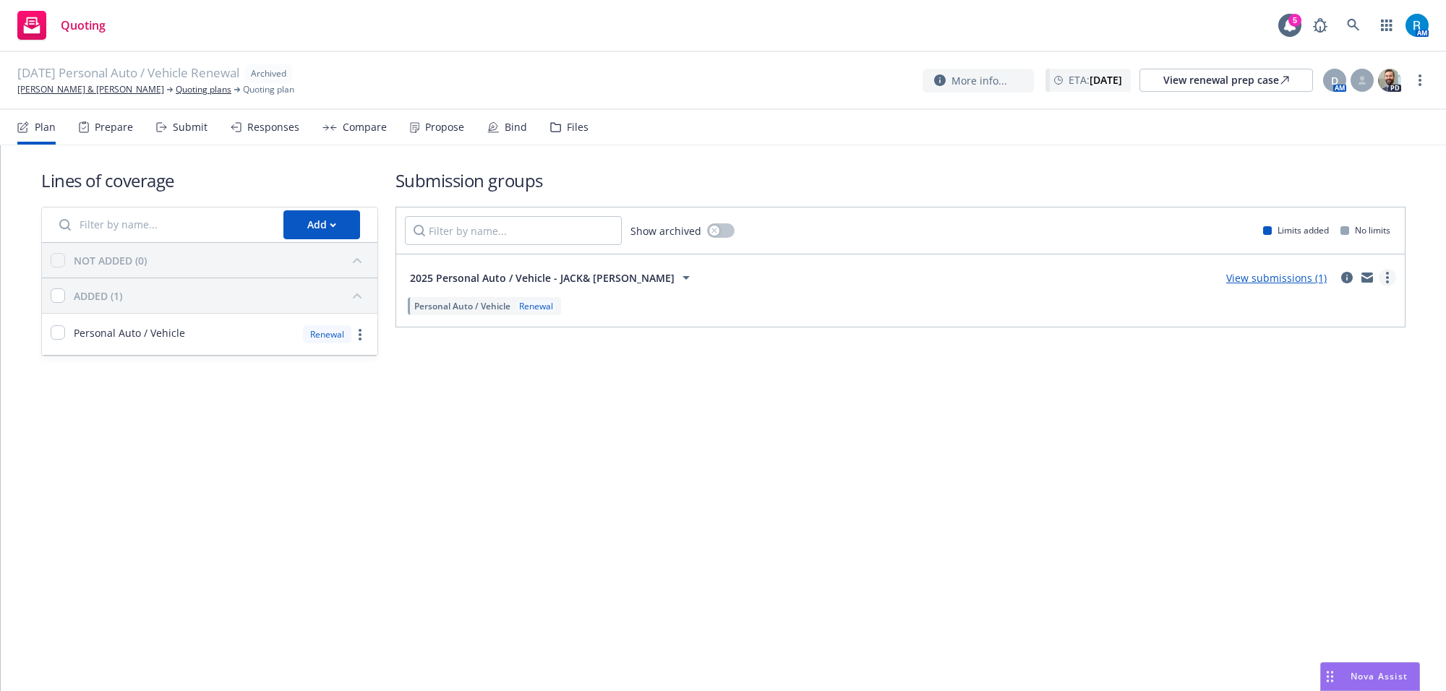
click at [1388, 275] on circle "more" at bounding box center [1387, 273] width 3 height 3
drag, startPoint x: 1268, startPoint y: 147, endPoint x: 1375, endPoint y: 116, distance: 111.2
click at [1273, 145] on div "Lines of coverage Add NOT ADDED (0) ADDED (1) Personal Auto / Vehicle Renewal S…" at bounding box center [723, 262] width 1364 height 234
click at [1419, 77] on icon "more" at bounding box center [1420, 80] width 3 height 12
click at [1095, 155] on div "Lines of coverage Add NOT ADDED (0) ADDED (1) Personal Auto / Vehicle Renewal S…" at bounding box center [723, 262] width 1364 height 234
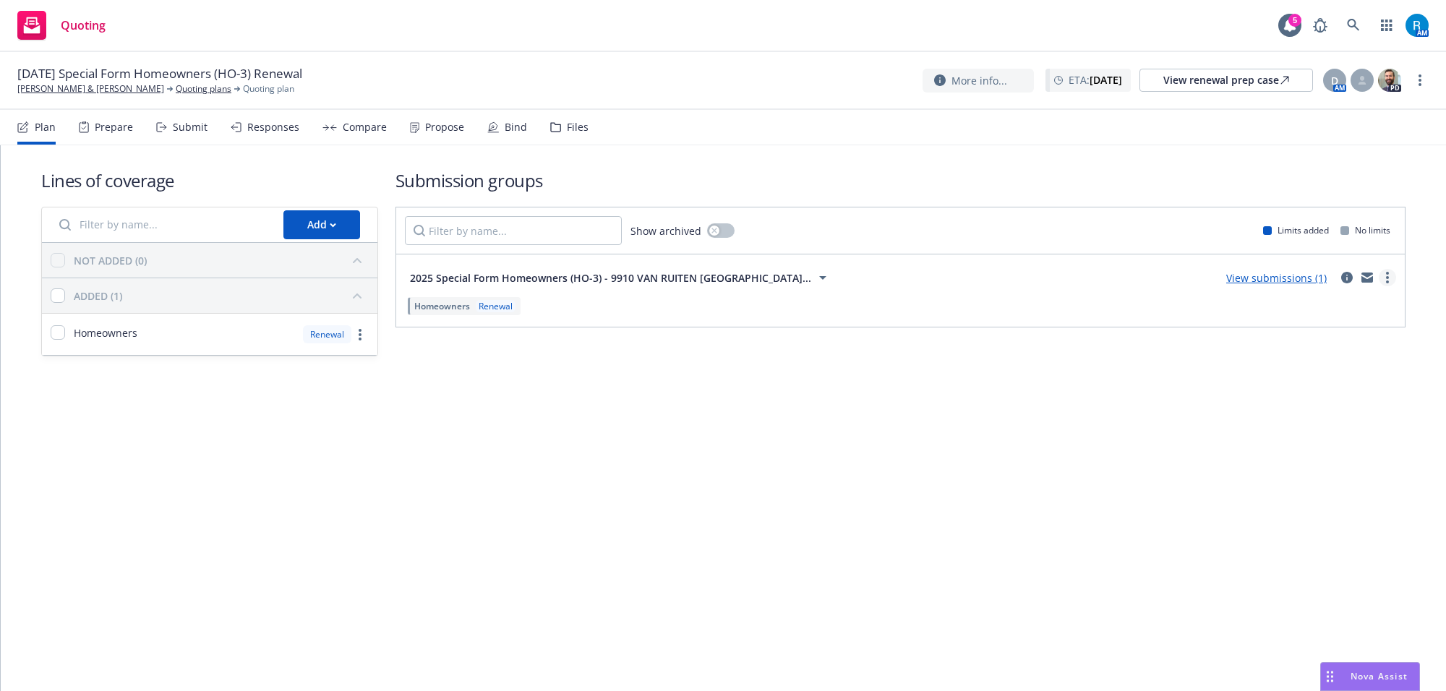
click at [1388, 279] on circle "more" at bounding box center [1387, 277] width 3 height 3
click at [1080, 453] on div "Lines of coverage Add NOT ADDED (0) ADDED (1) Homeowners Renewal Submission gro…" at bounding box center [723, 418] width 1445 height 546
click at [1419, 80] on circle "more" at bounding box center [1420, 80] width 3 height 3
click at [1303, 187] on link "Archive quoting plan" at bounding box center [1347, 196] width 161 height 29
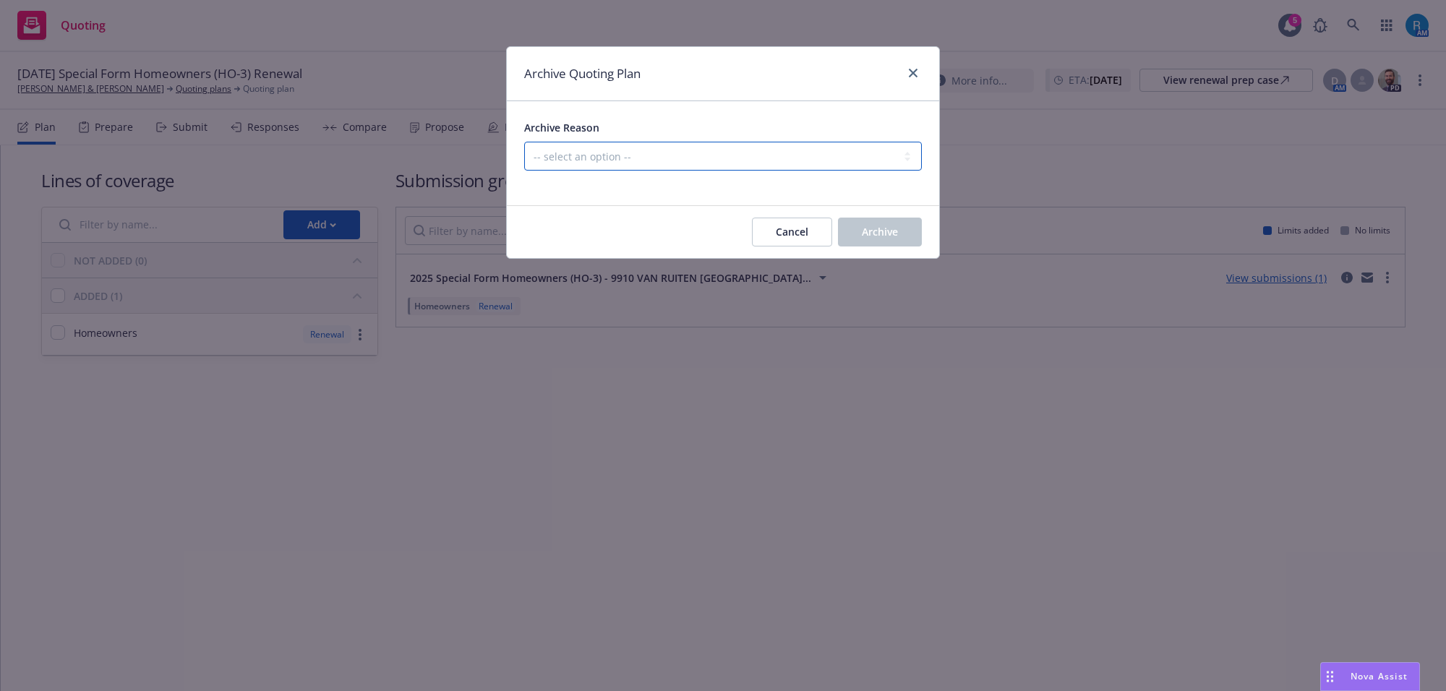
drag, startPoint x: 573, startPoint y: 147, endPoint x: 573, endPoint y: 155, distance: 8.7
click at [573, 147] on select "-- select an option -- All policies in this renewal plan are auto-renewed Creat…" at bounding box center [723, 156] width 398 height 29
select select "ARCHIVED_RENEWAL_POLICY_AUTO_RENEWED"
click at [524, 142] on select "-- select an option -- All policies in this renewal plan are auto-renewed Creat…" at bounding box center [723, 156] width 398 height 29
click at [884, 231] on span "Archive" at bounding box center [880, 232] width 36 height 14
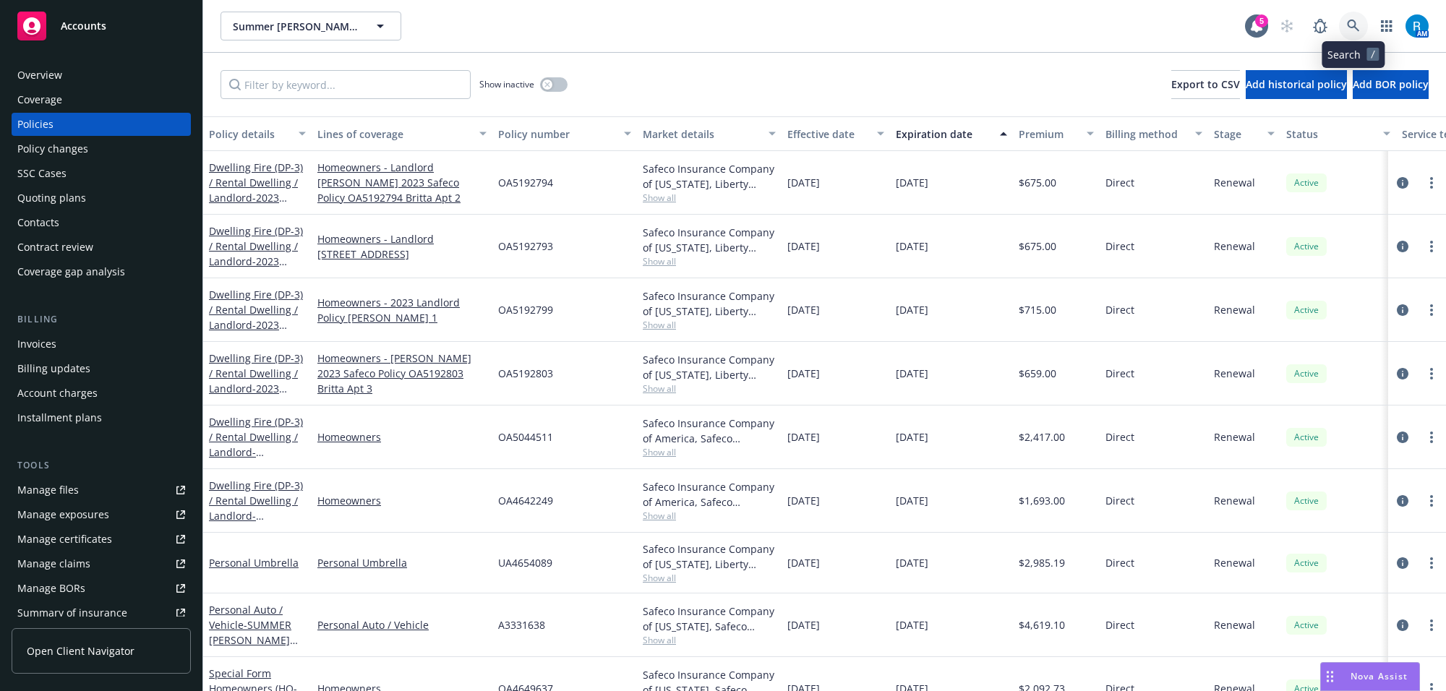
click at [1354, 27] on icon at bounding box center [1353, 26] width 13 height 13
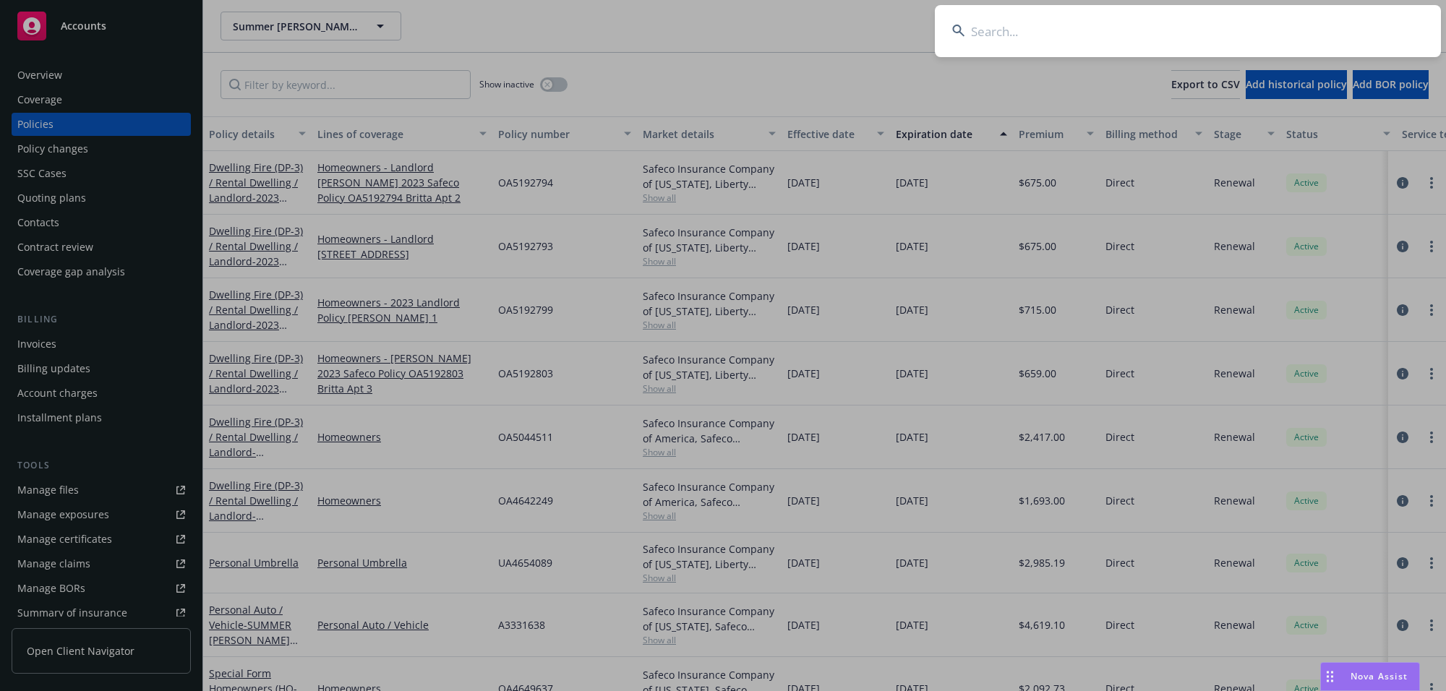
type input "[PERSON_NAME]"
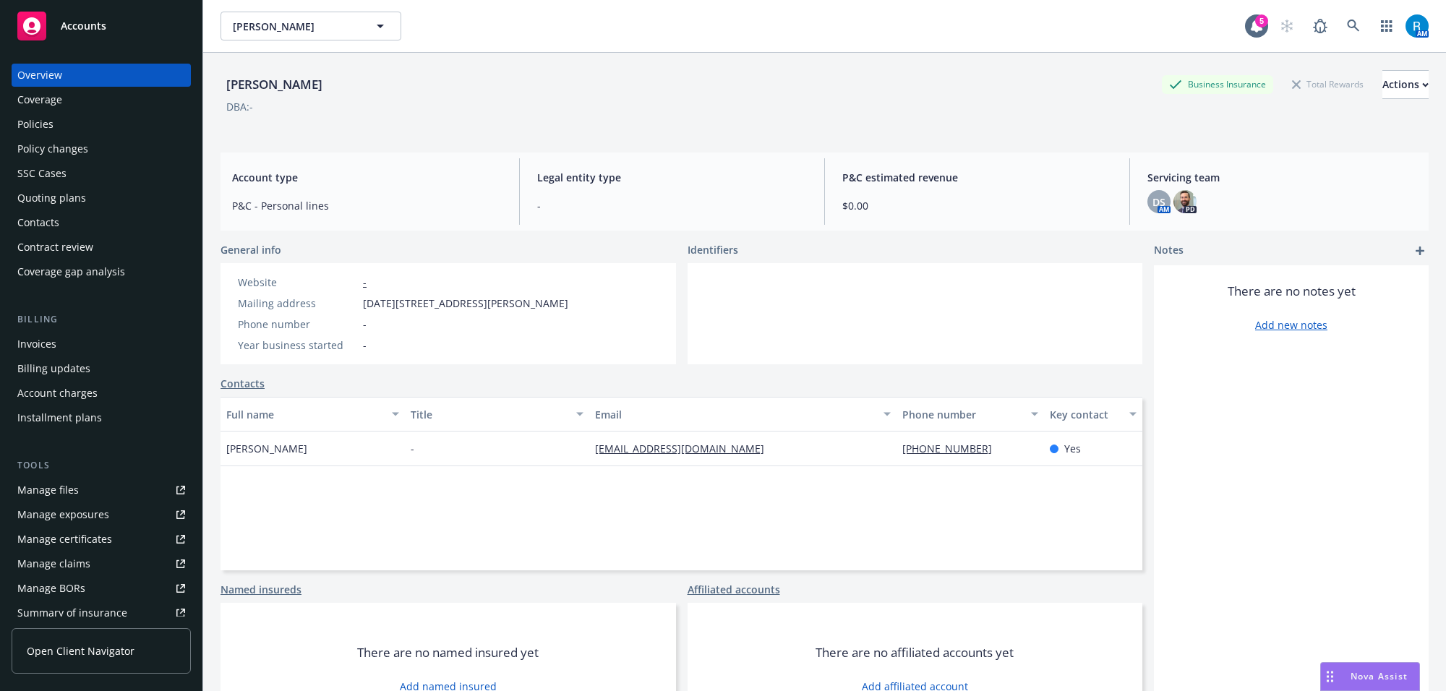
click at [51, 124] on div "Policies" at bounding box center [35, 124] width 36 height 23
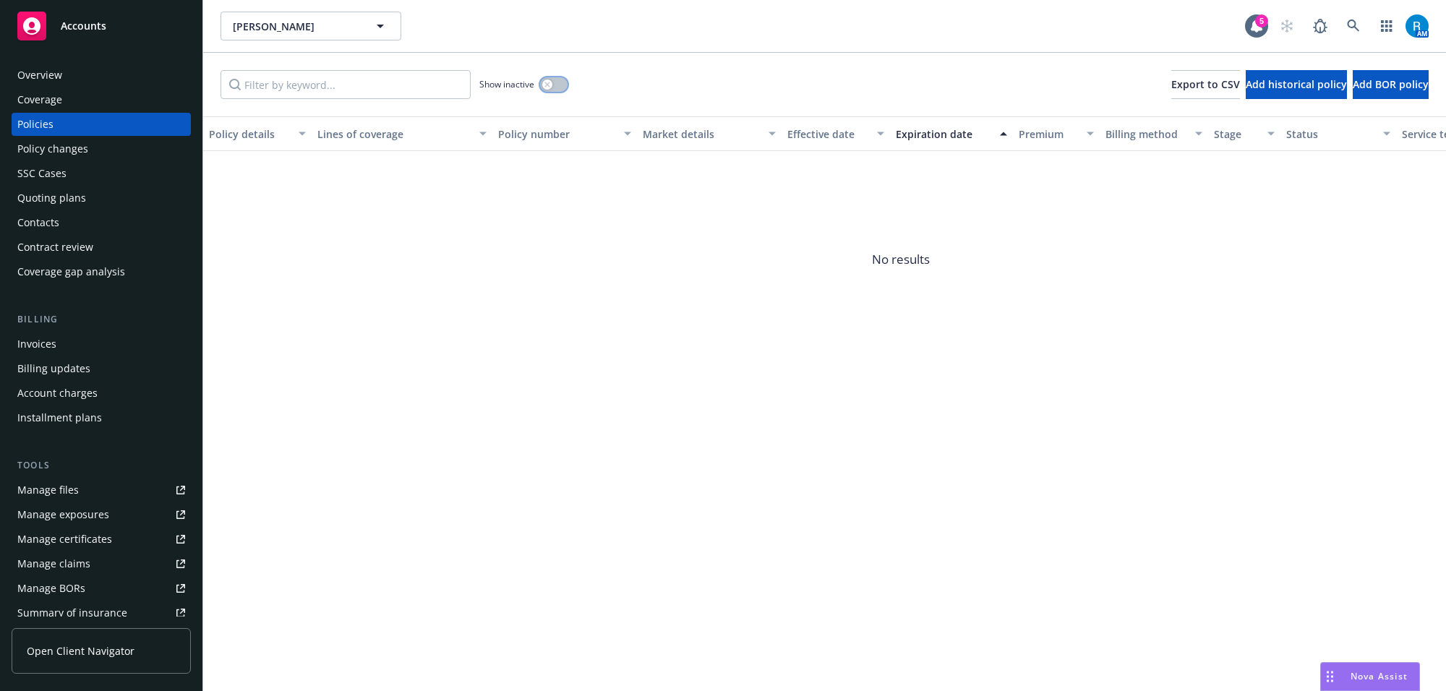
click at [560, 89] on button "button" at bounding box center [553, 84] width 27 height 14
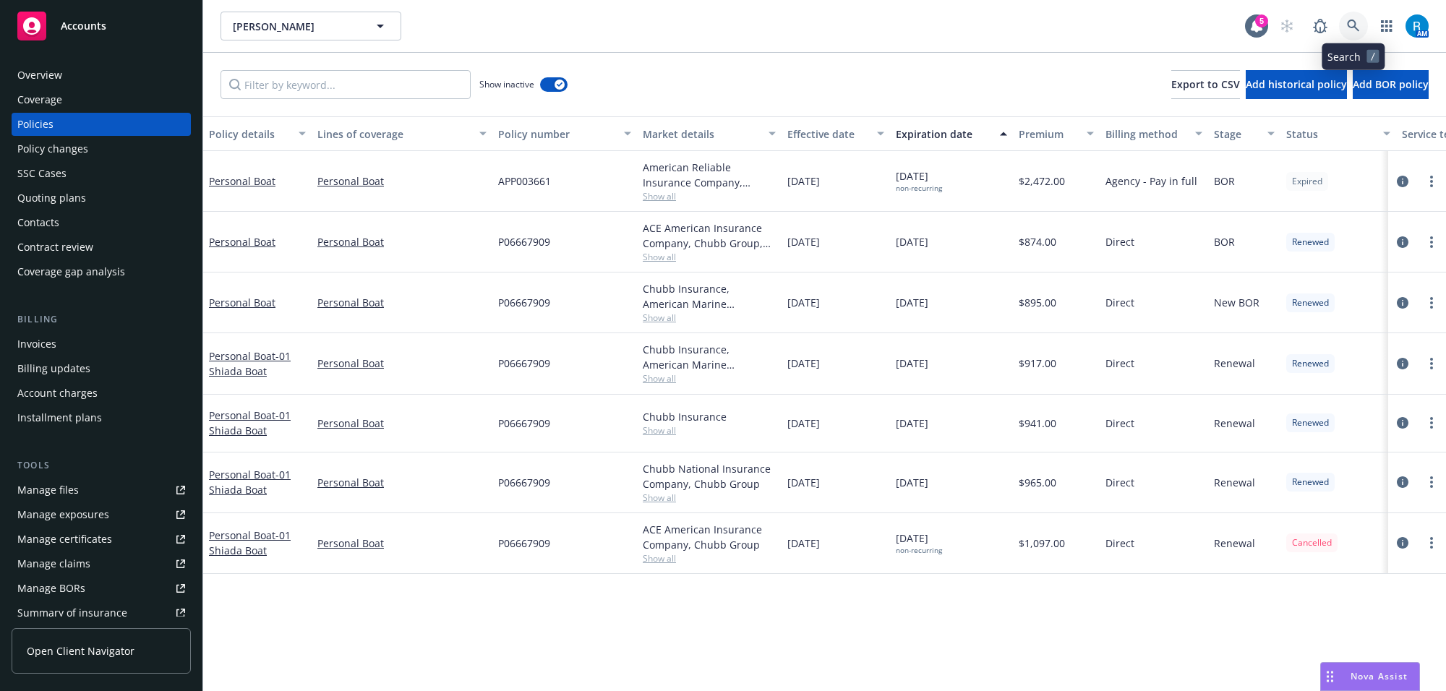
click at [1349, 25] on icon at bounding box center [1353, 26] width 13 height 13
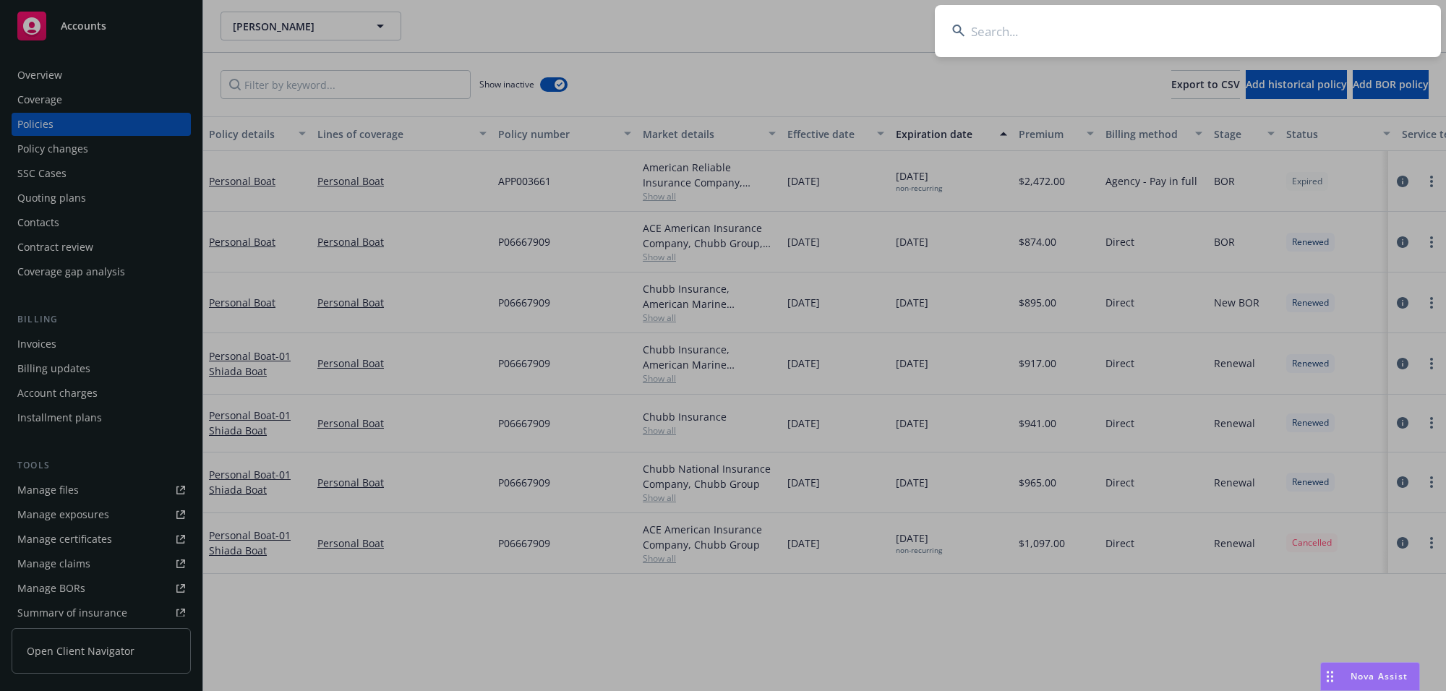
type input "Spring [PERSON_NAME]"
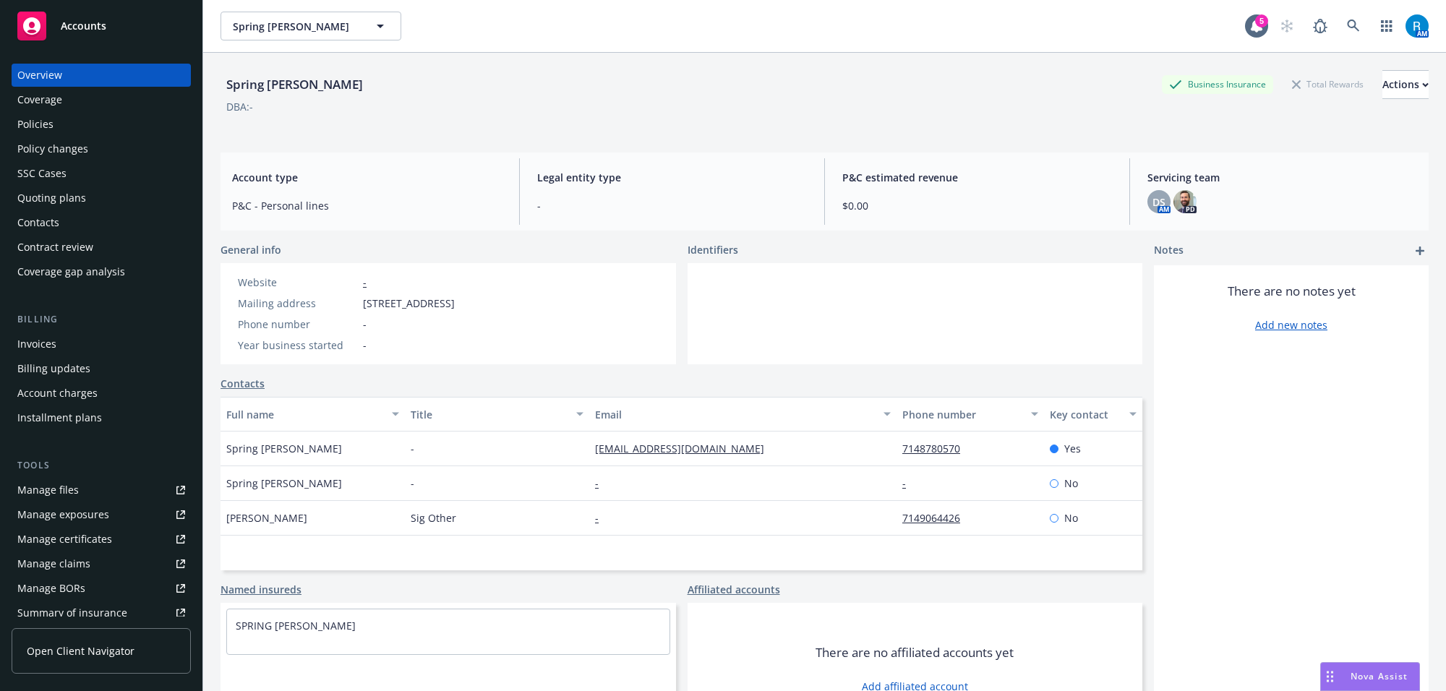
click at [77, 114] on div "Policies" at bounding box center [101, 124] width 168 height 23
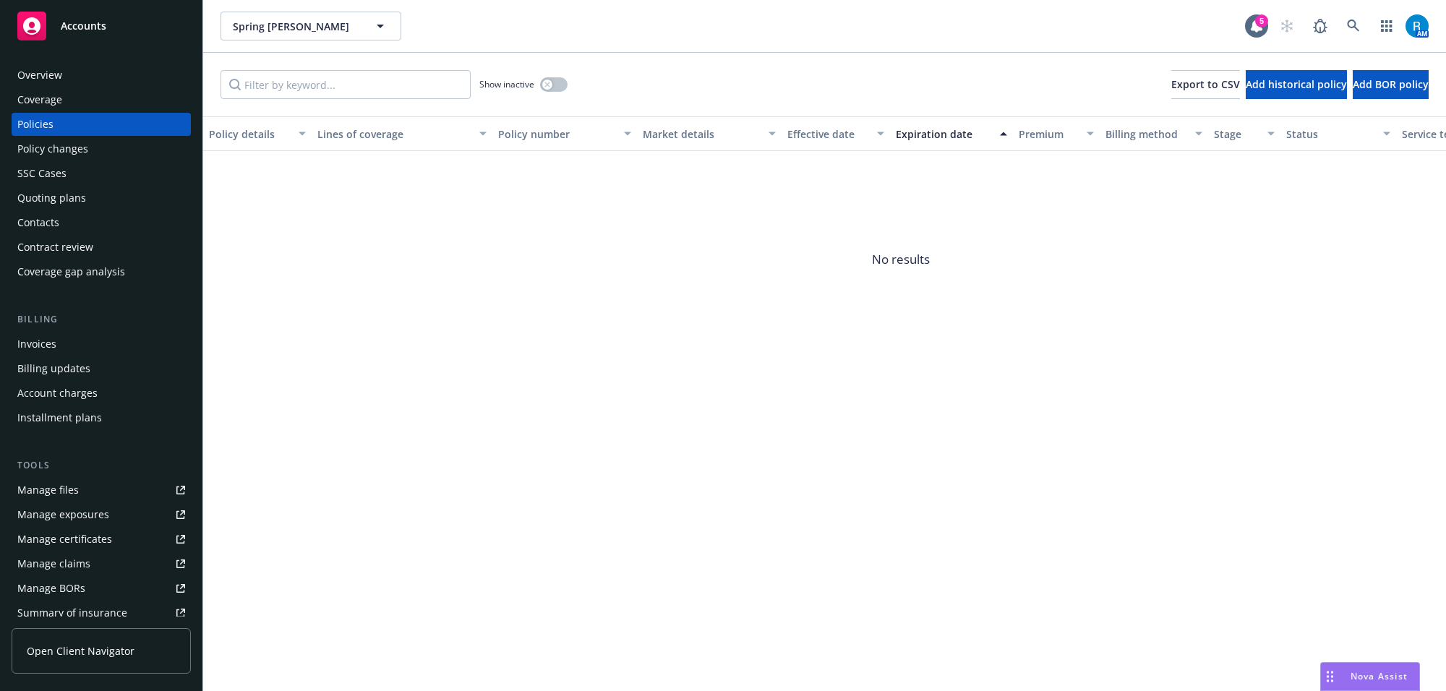
click at [530, 93] on div "Show inactive" at bounding box center [523, 84] width 88 height 29
click at [555, 84] on button "button" at bounding box center [553, 84] width 27 height 14
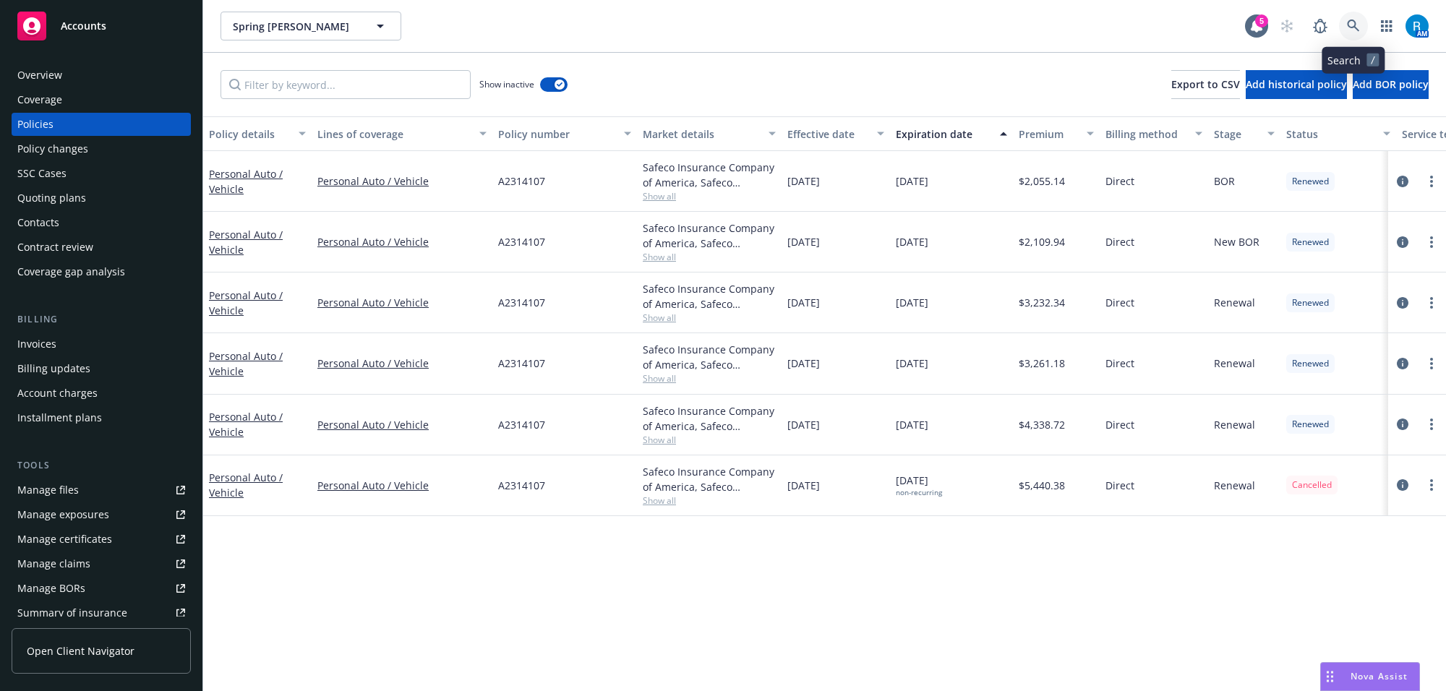
click at [1354, 33] on link at bounding box center [1353, 26] width 29 height 29
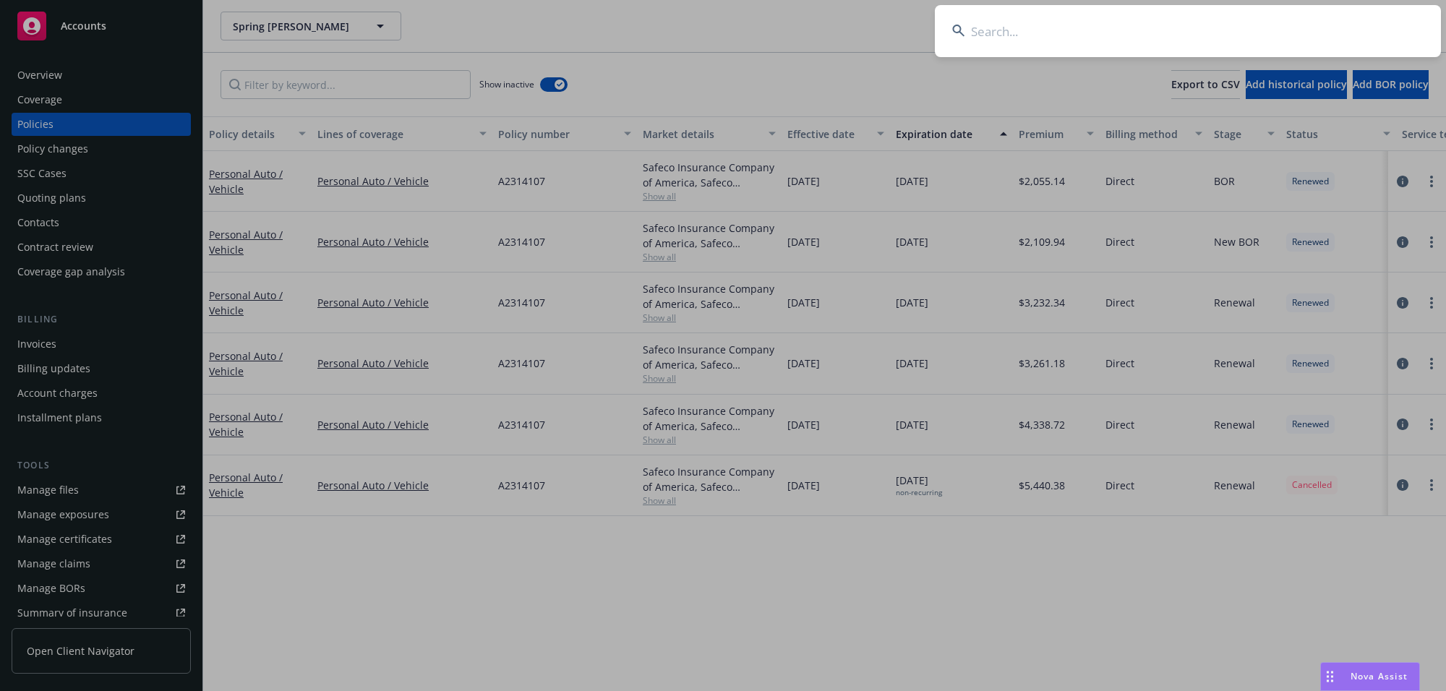
type input "[PERSON_NAME]"
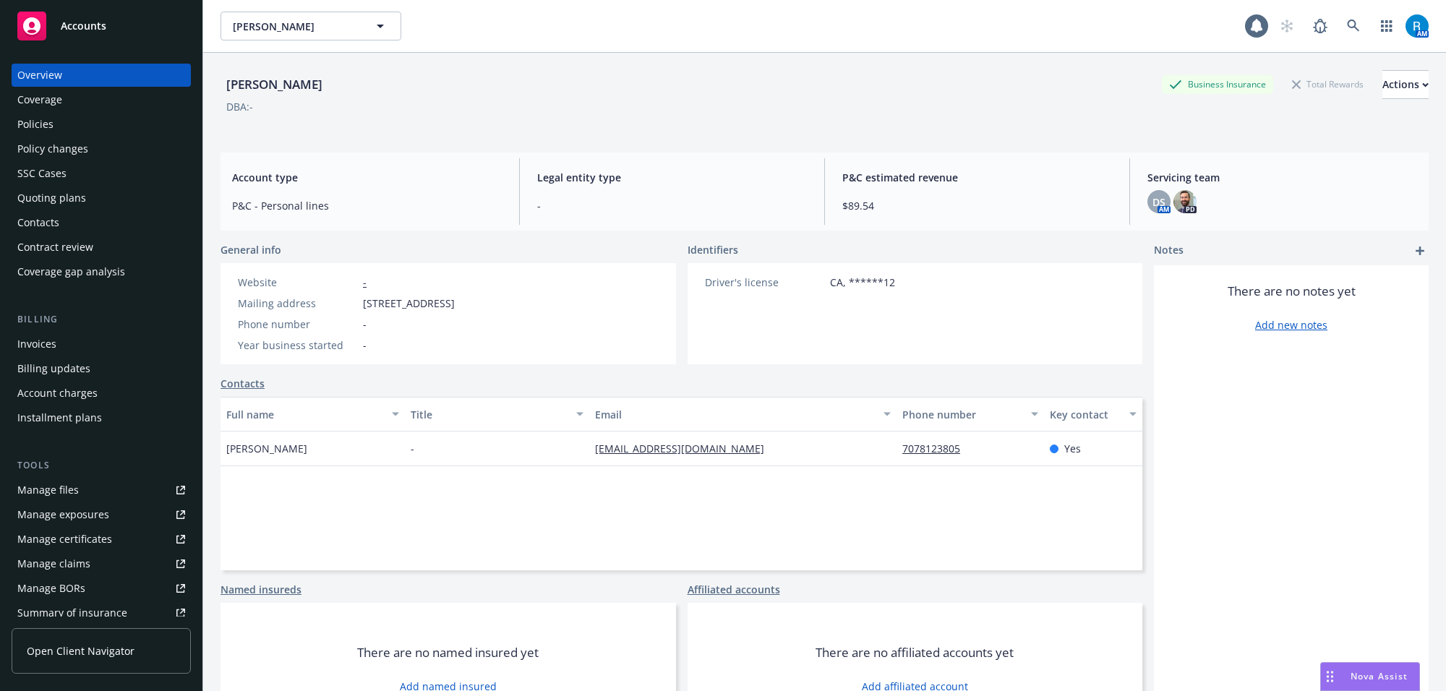
click at [56, 129] on div "Policies" at bounding box center [101, 124] width 168 height 23
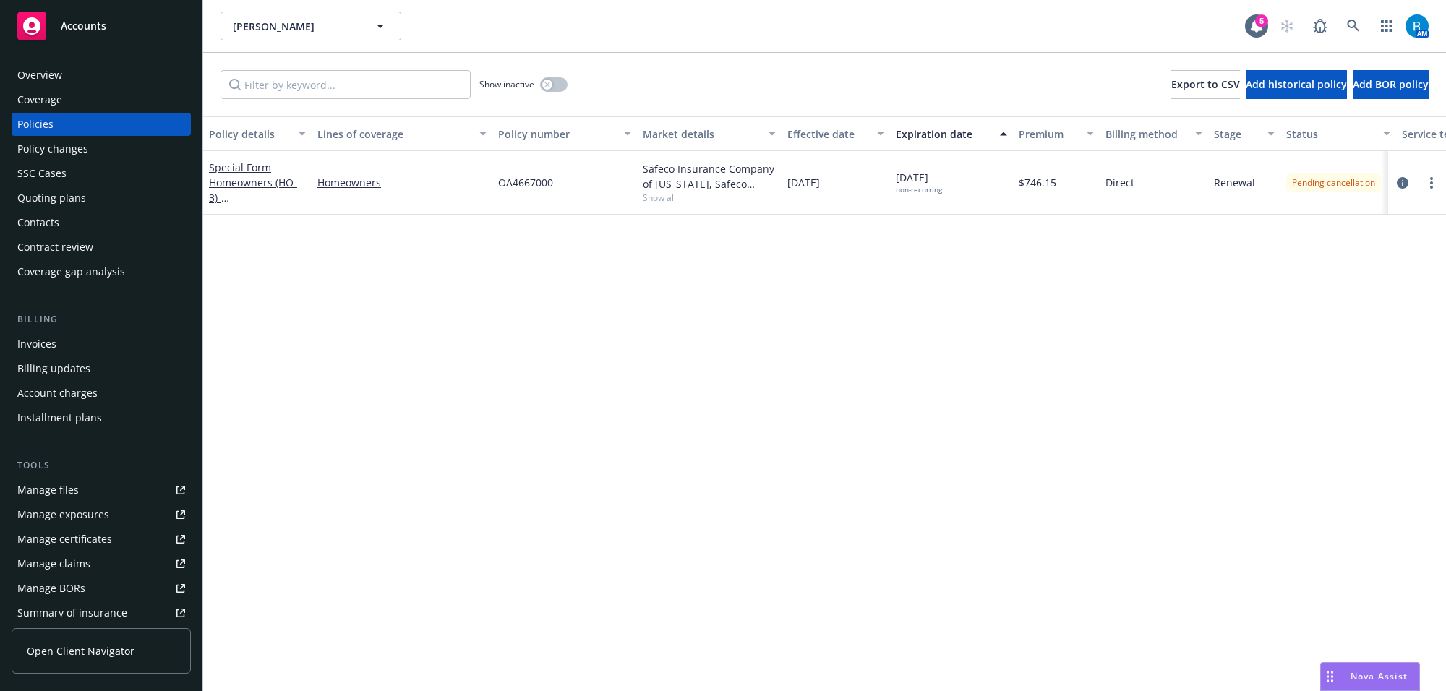
click at [1338, 26] on div "AM" at bounding box center [1351, 26] width 156 height 29
click at [1352, 20] on icon at bounding box center [1353, 26] width 12 height 12
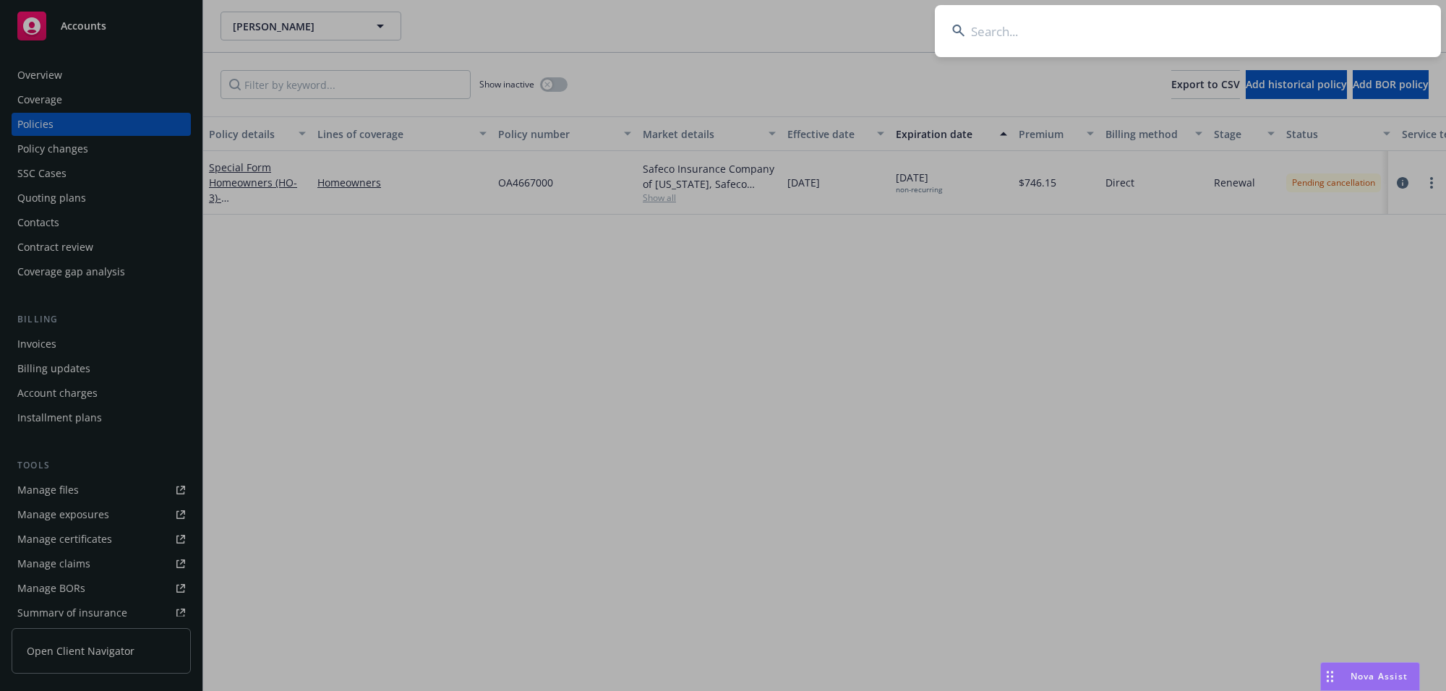
type input "[PERSON_NAME] & Milan"
